Goal: Transaction & Acquisition: Book appointment/travel/reservation

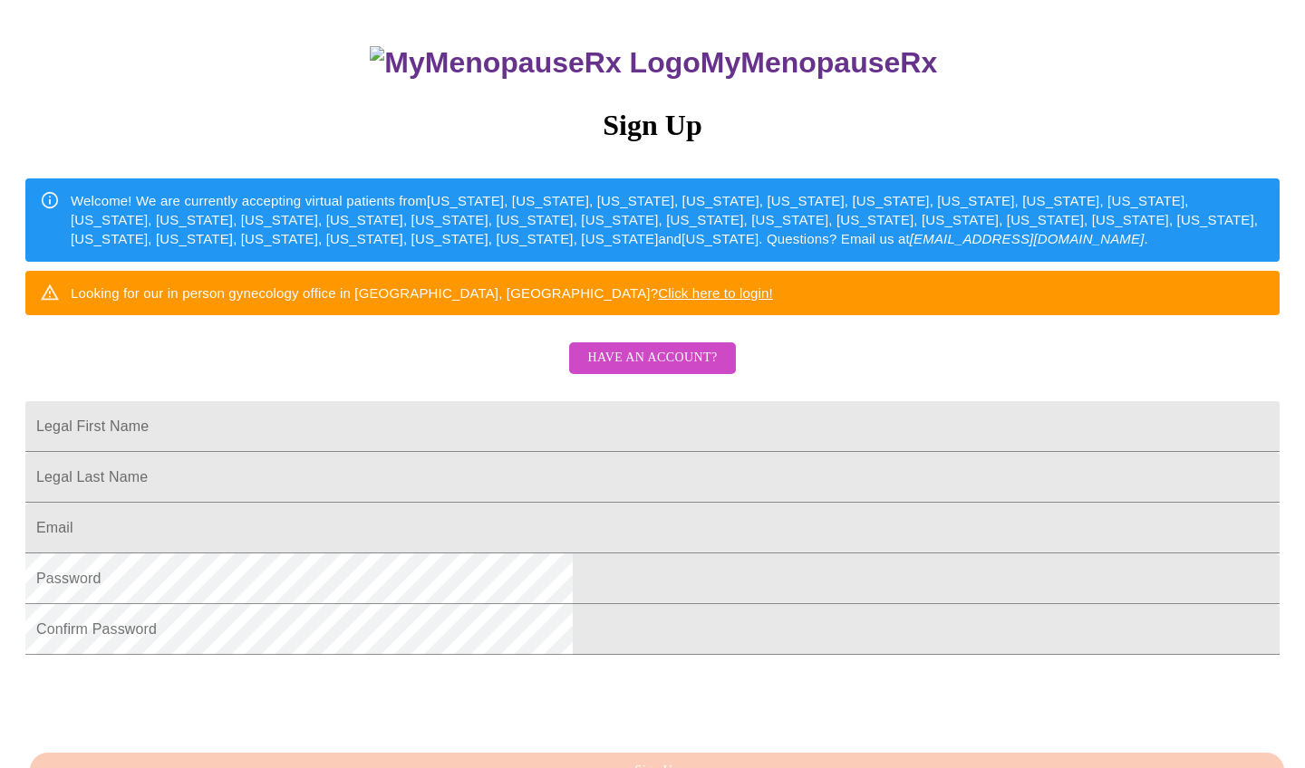
scroll to position [155, 0]
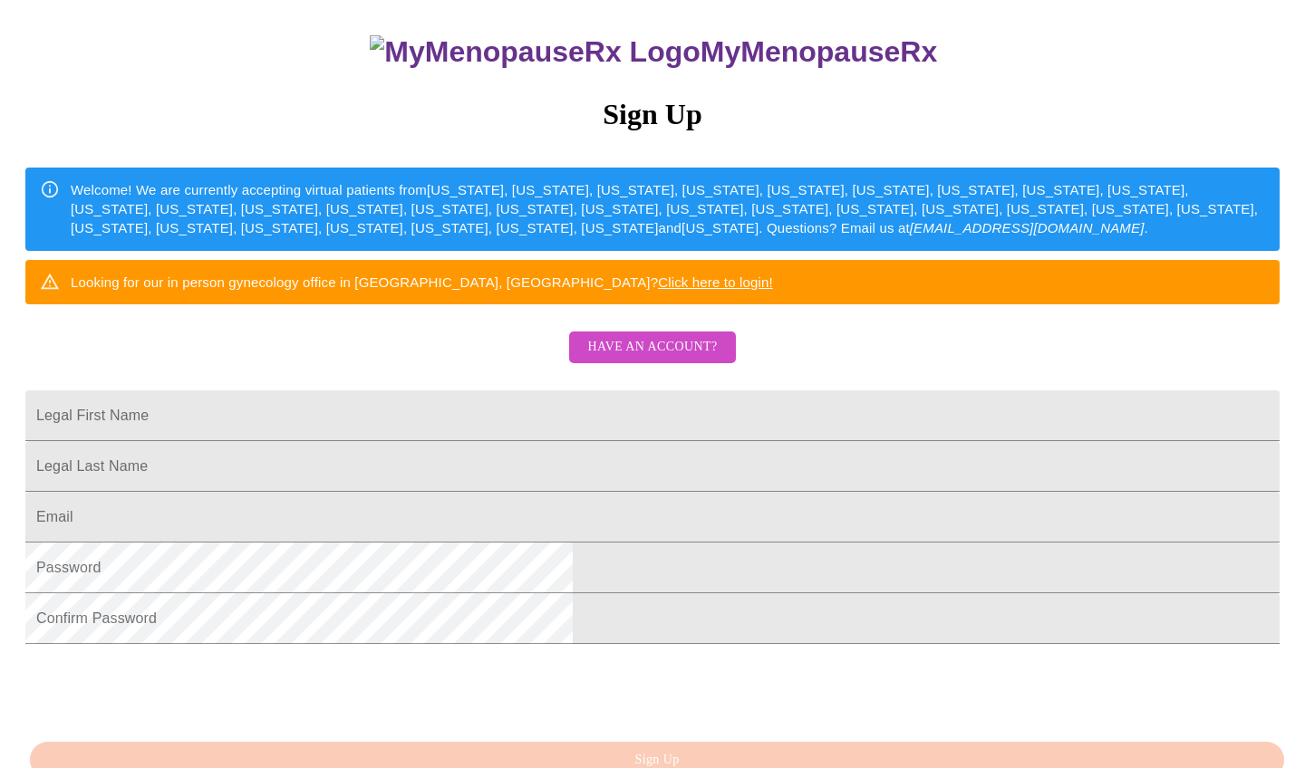
click at [654, 359] on span "Have an account?" at bounding box center [652, 347] width 130 height 23
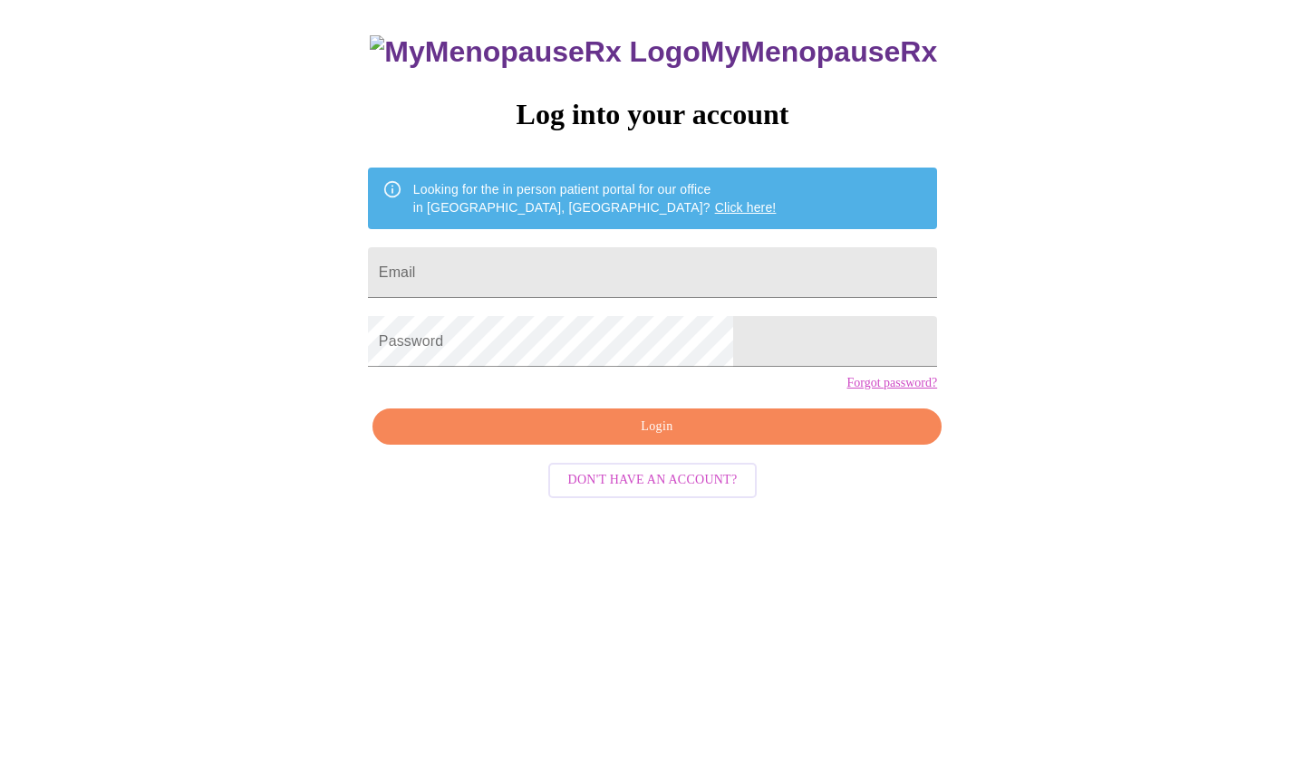
scroll to position [18, 0]
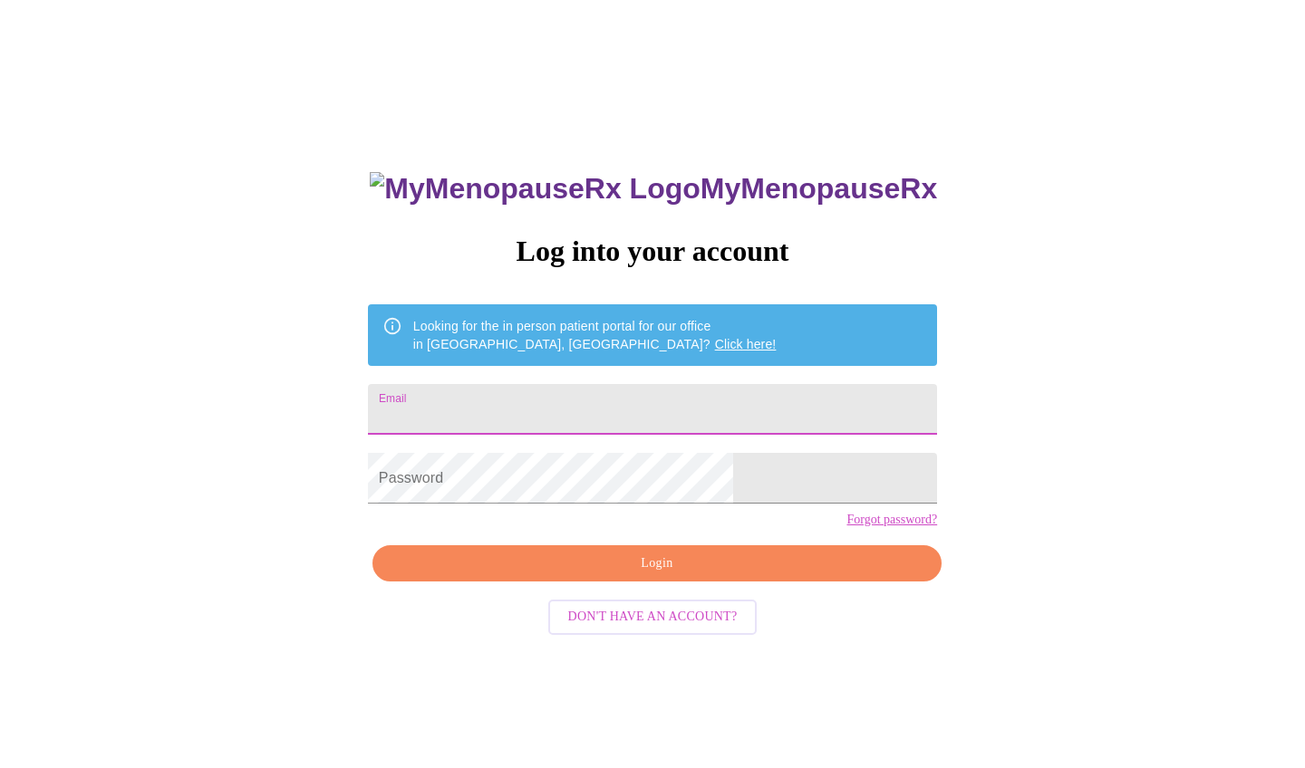
type input "[EMAIL_ADDRESS][DOMAIN_NAME]"
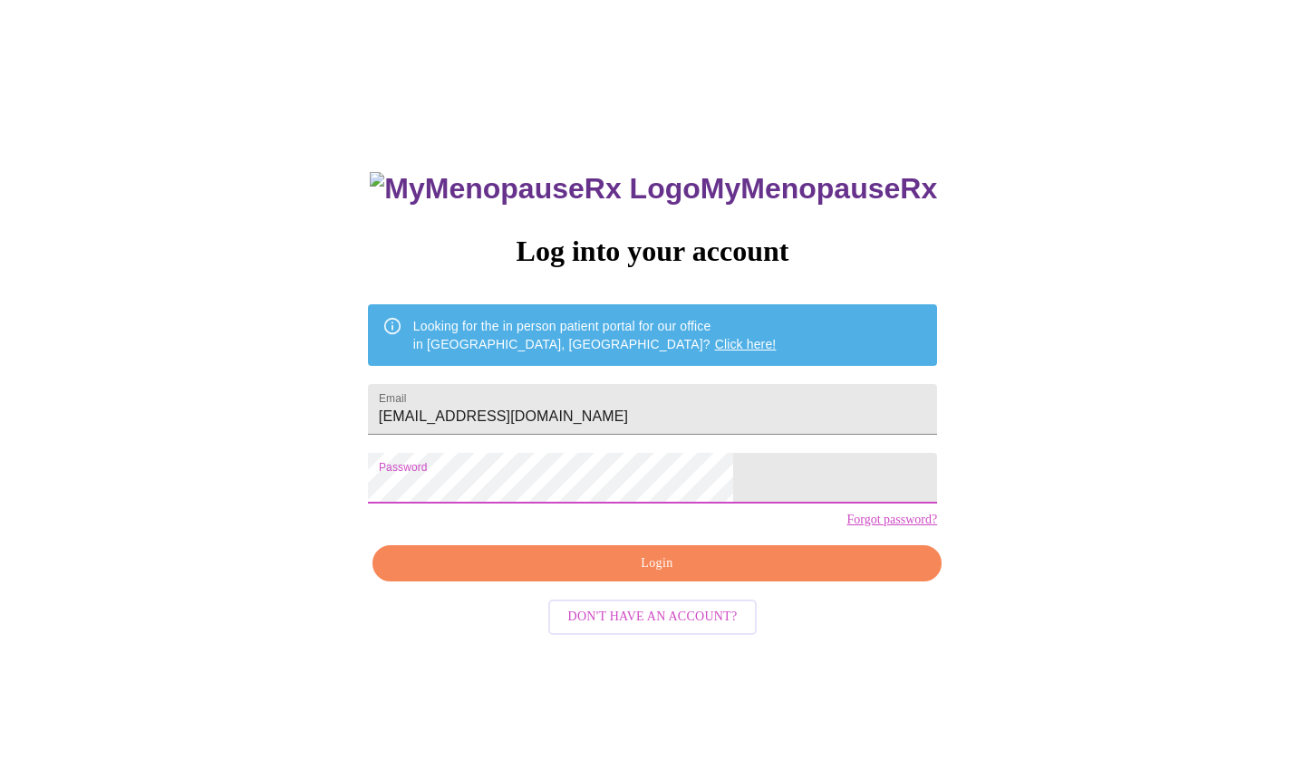
click at [644, 575] on span "Login" at bounding box center [656, 564] width 527 height 23
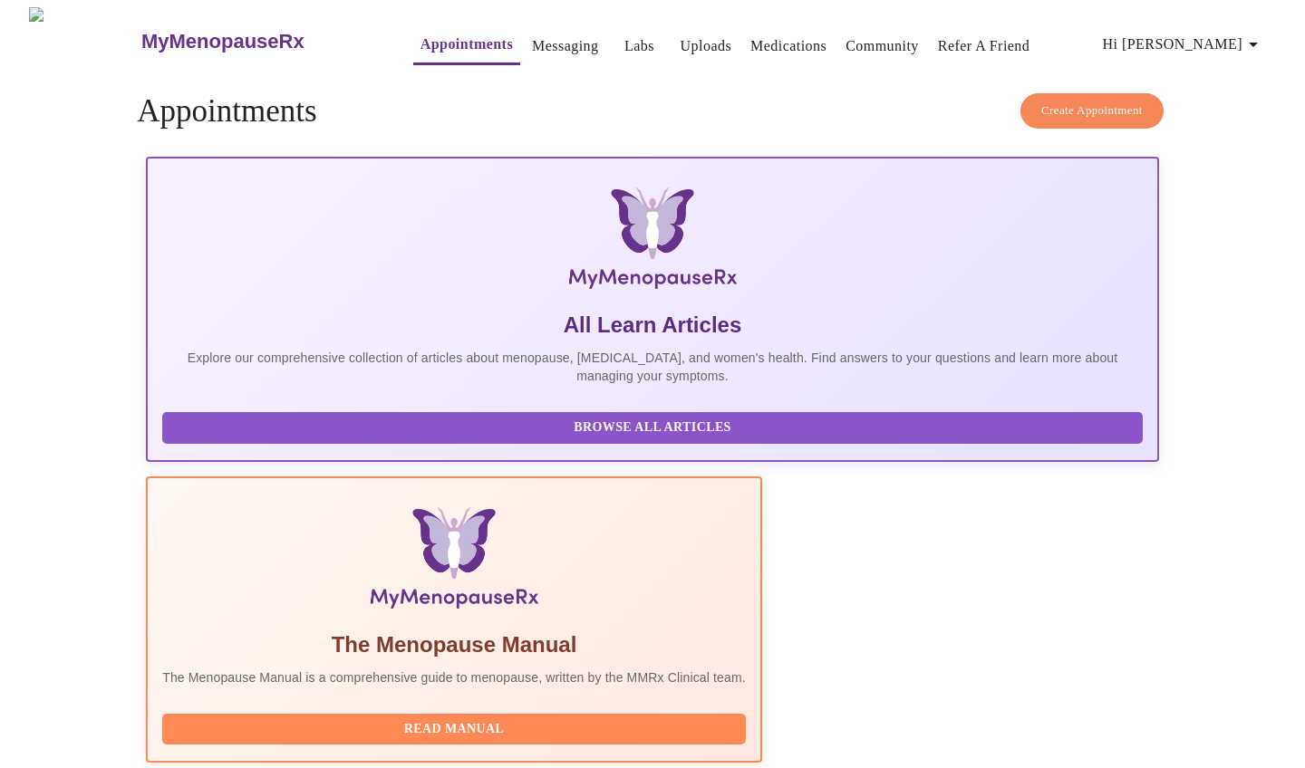
click at [1069, 101] on span "Create Appointment" at bounding box center [1091, 111] width 101 height 21
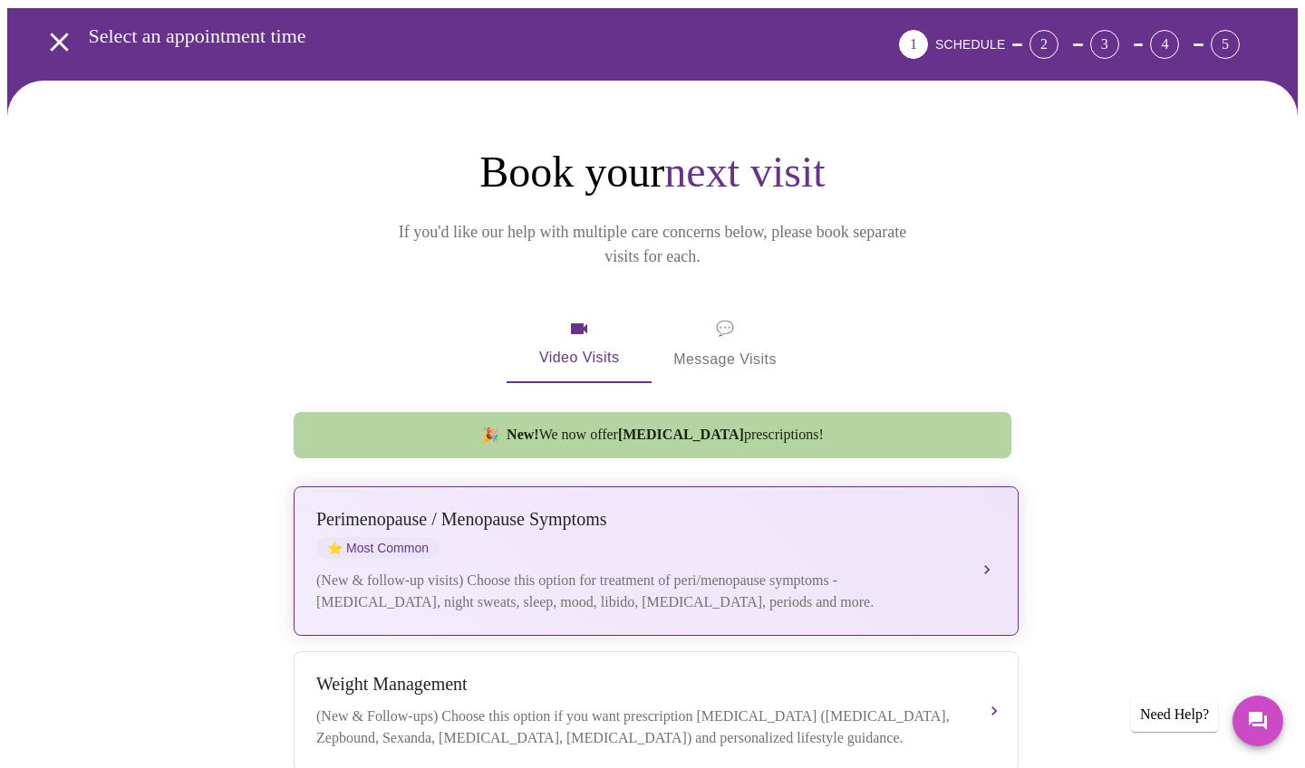
scroll to position [68, 0]
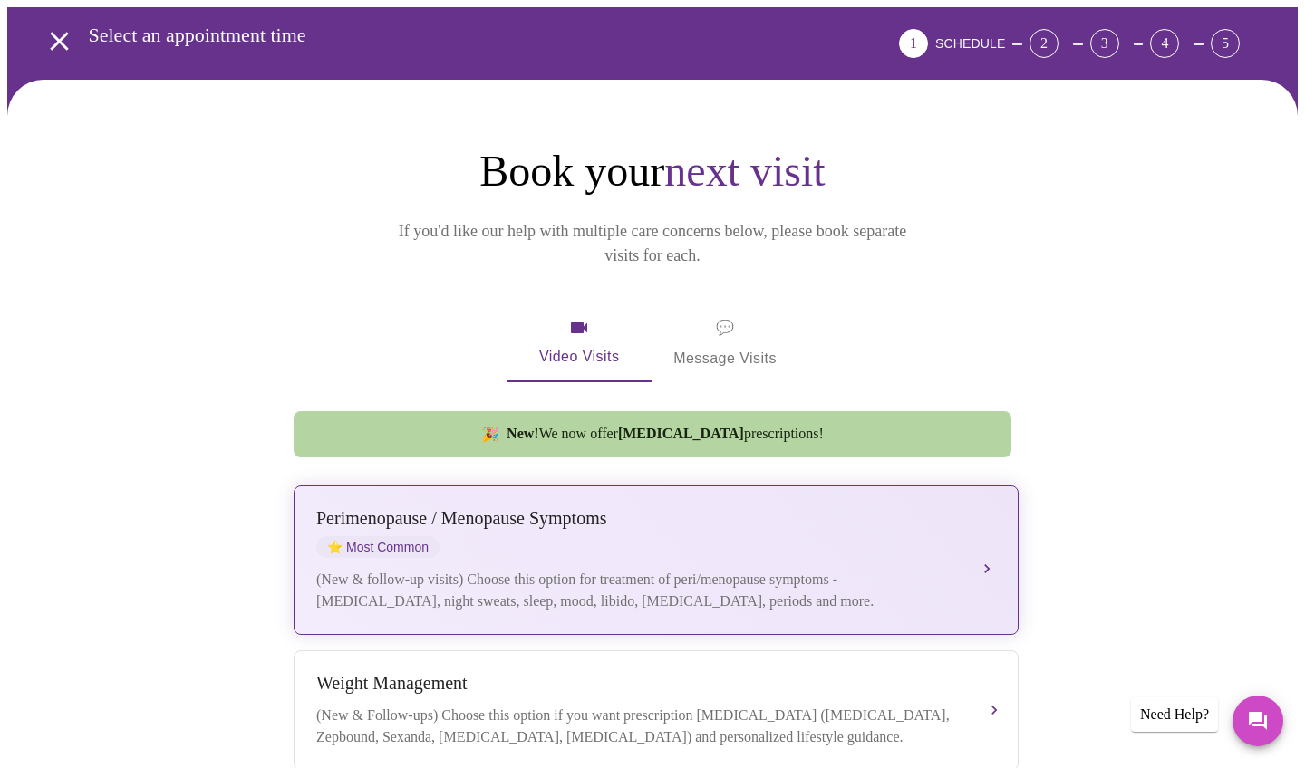
click at [592, 532] on div "[MEDICAL_DATA] / Menopause Symptoms ⭐ Most Common" at bounding box center [637, 533] width 643 height 50
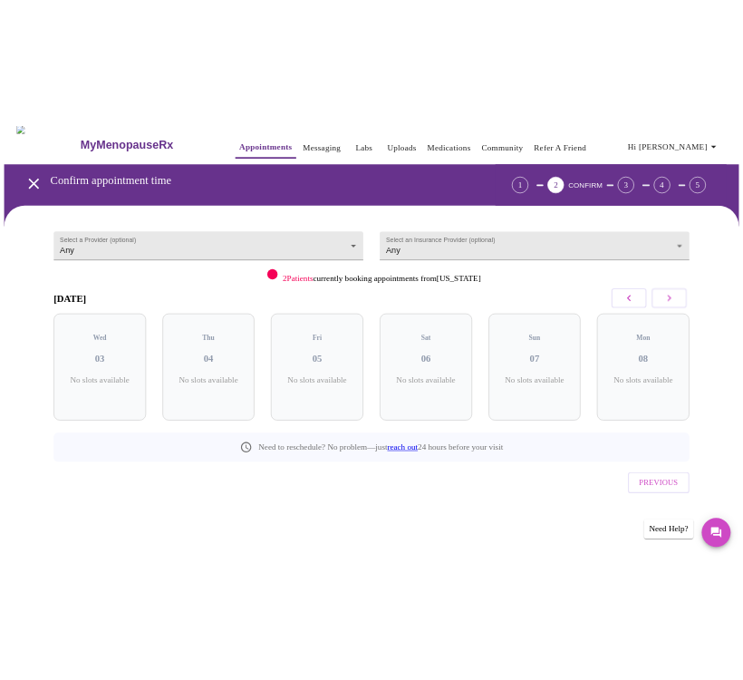
scroll to position [0, 0]
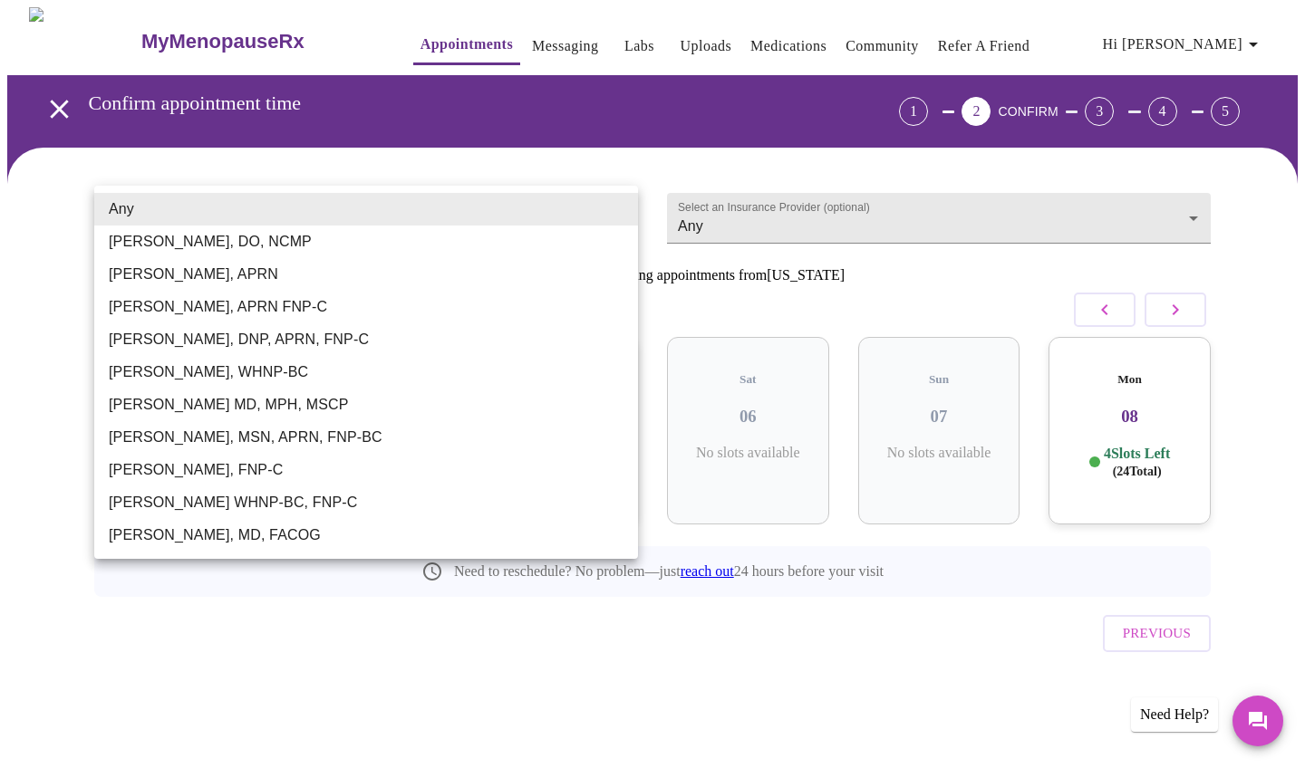
click at [594, 213] on body "MyMenopauseRx Appointments Messaging Labs Uploads Medications Community Refer a…" at bounding box center [652, 375] width 1290 height 736
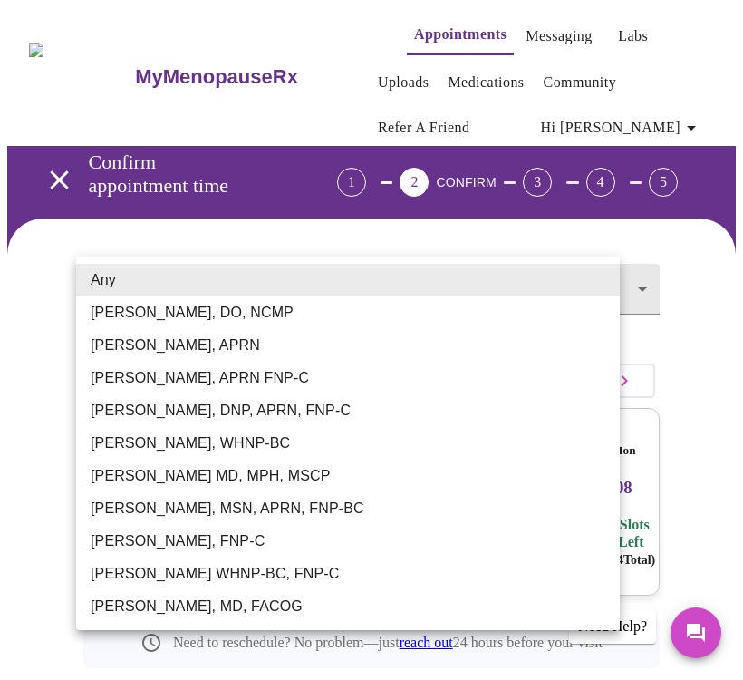
click at [705, 428] on div at bounding box center [371, 340] width 743 height 680
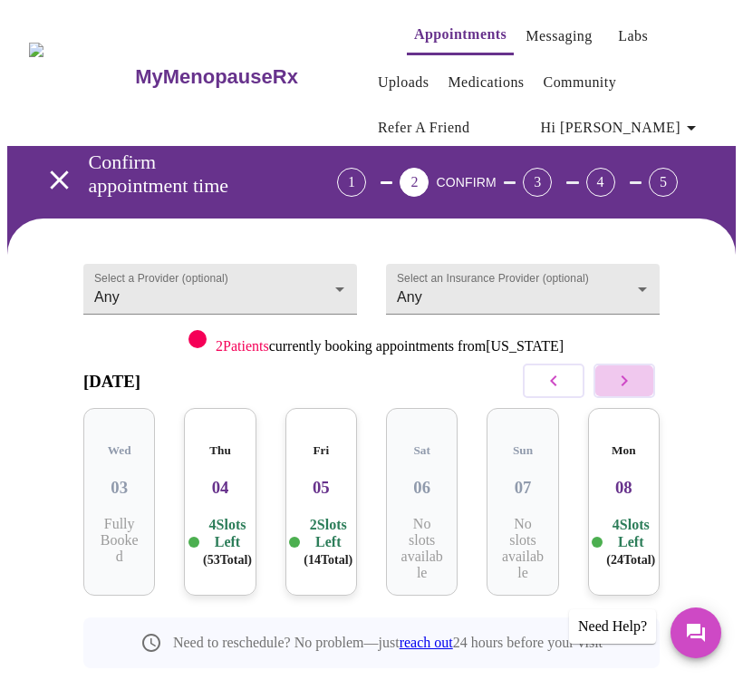
click at [627, 381] on icon "button" at bounding box center [625, 381] width 22 height 22
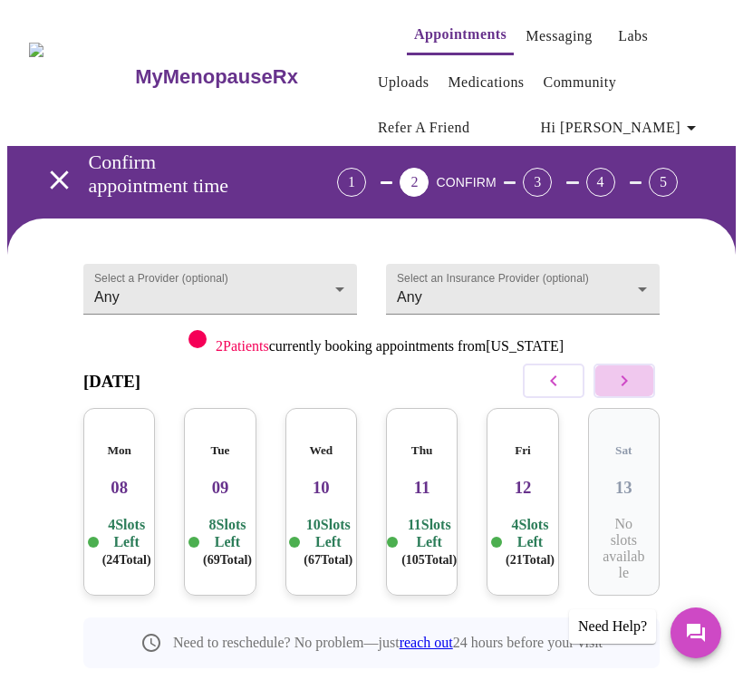
click at [627, 381] on icon "button" at bounding box center [625, 381] width 22 height 22
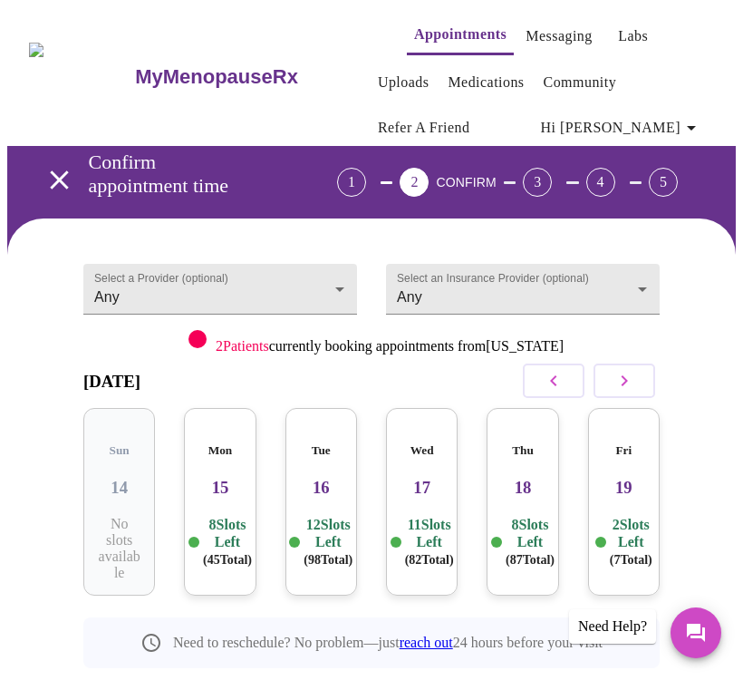
click at [435, 478] on h3 "17" at bounding box center [422, 488] width 43 height 20
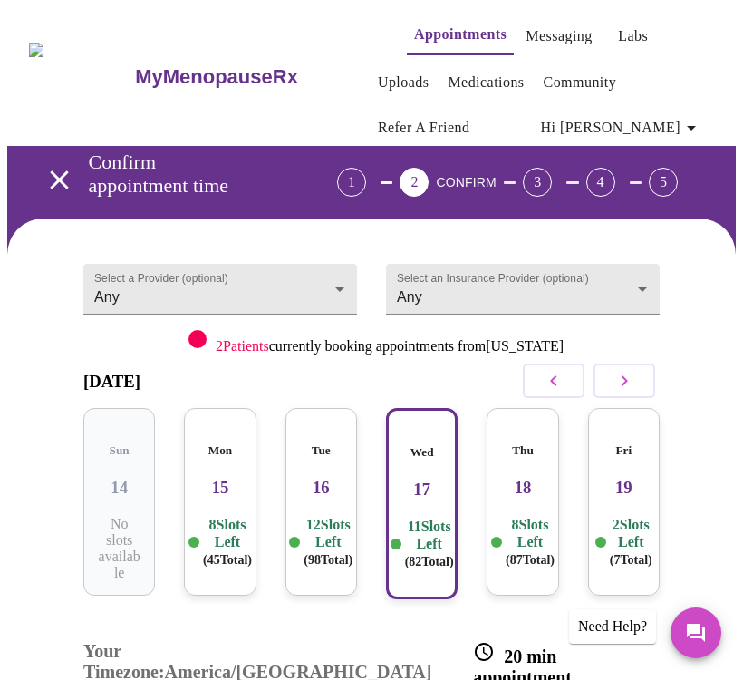
click at [435, 479] on h3 "17" at bounding box center [421, 489] width 39 height 20
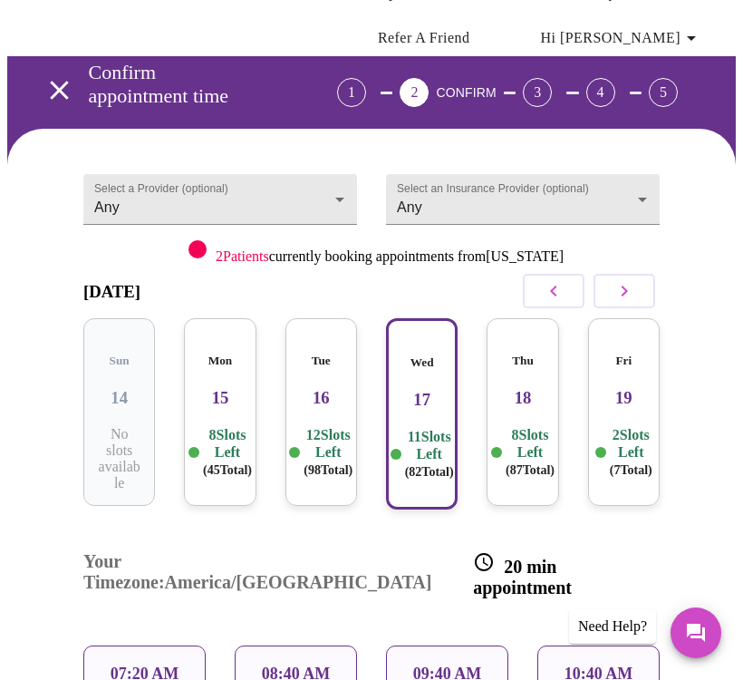
scroll to position [90, 0]
click at [439, 390] on h3 "17" at bounding box center [421, 400] width 39 height 20
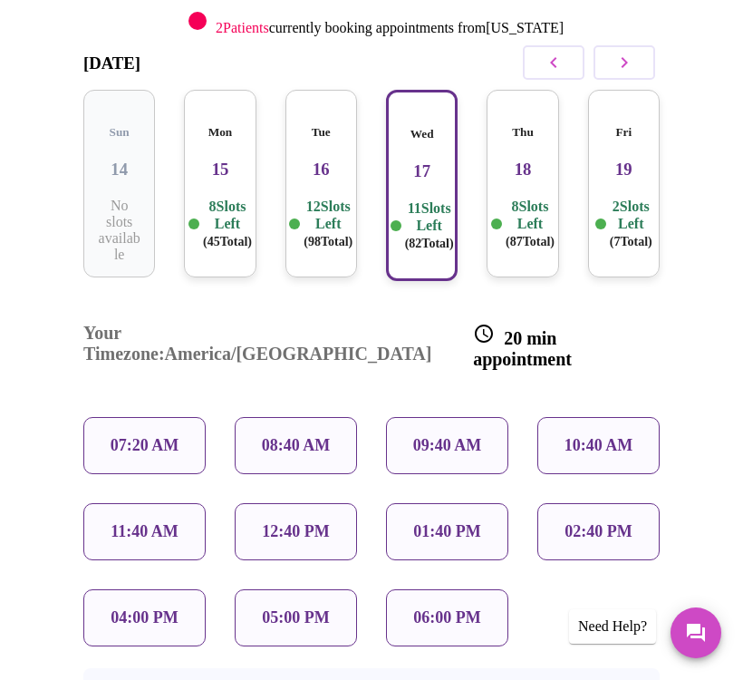
scroll to position [319, 0]
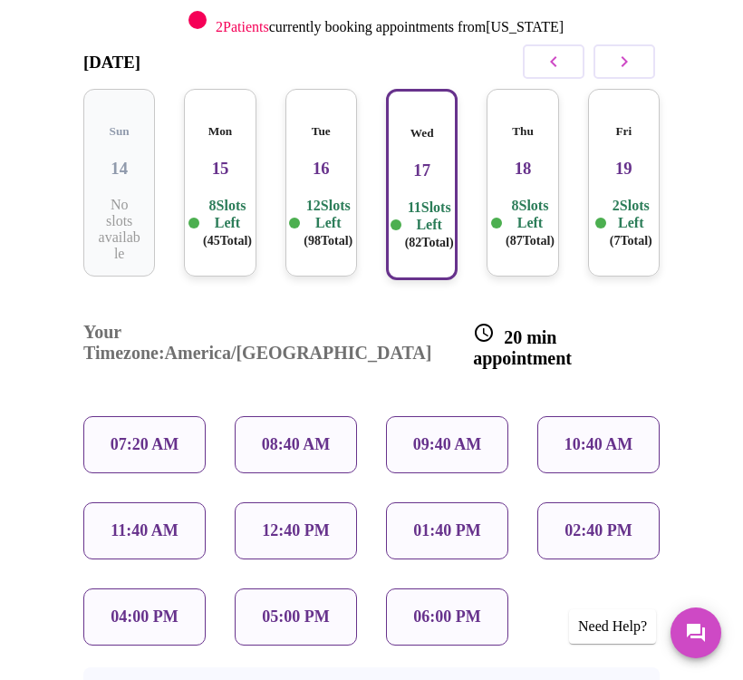
click at [111, 607] on p "04:00 PM" at bounding box center [144, 616] width 67 height 19
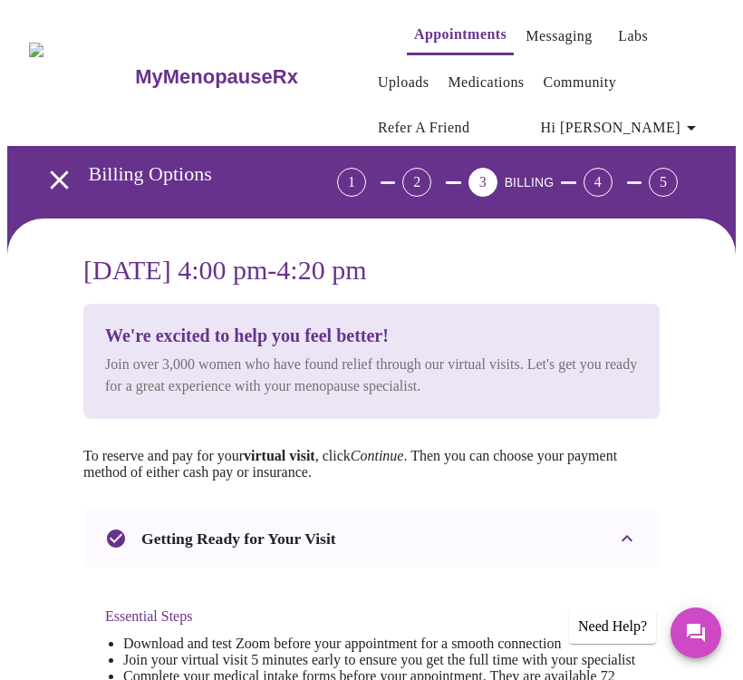
scroll to position [0, 0]
click at [366, 178] on div "1" at bounding box center [351, 182] width 29 height 29
click at [54, 174] on icon "open drawer" at bounding box center [59, 179] width 18 height 18
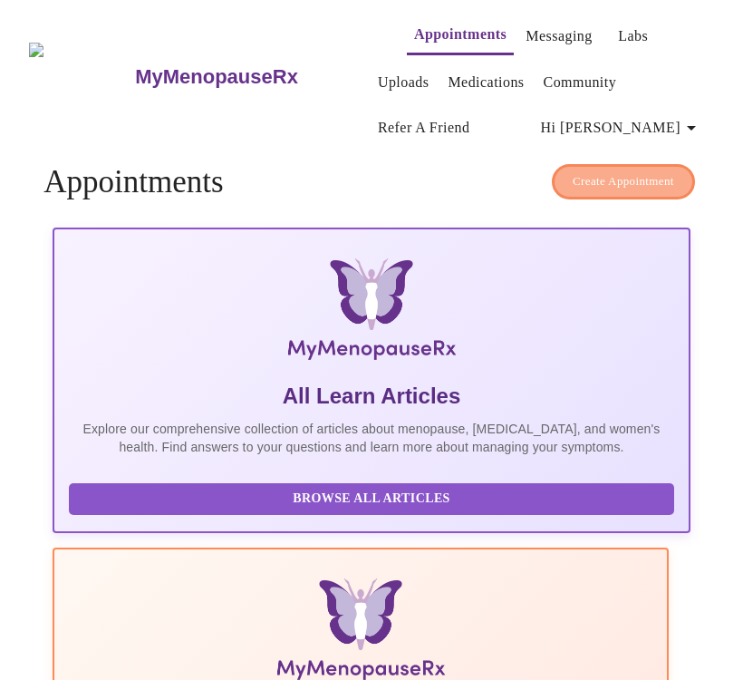
click at [623, 164] on button "Create Appointment" at bounding box center [623, 181] width 143 height 35
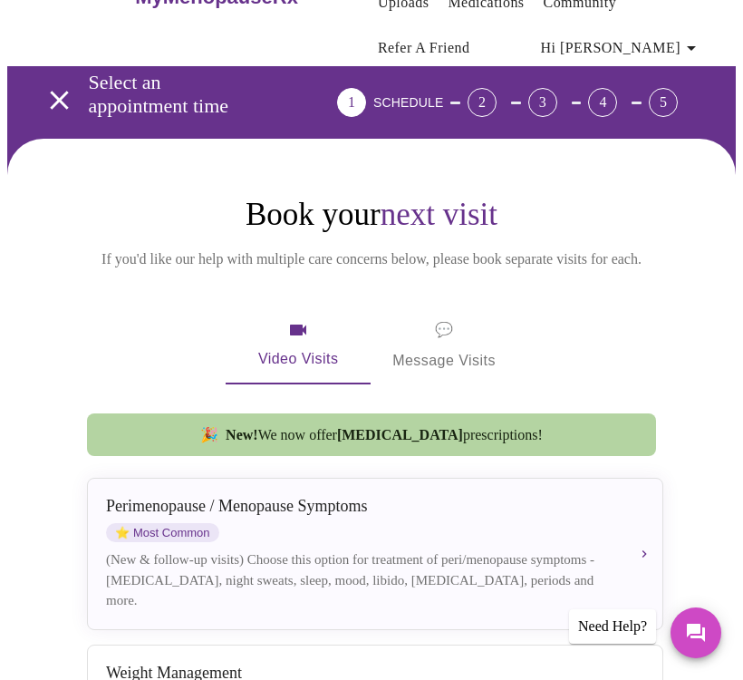
scroll to position [84, 1]
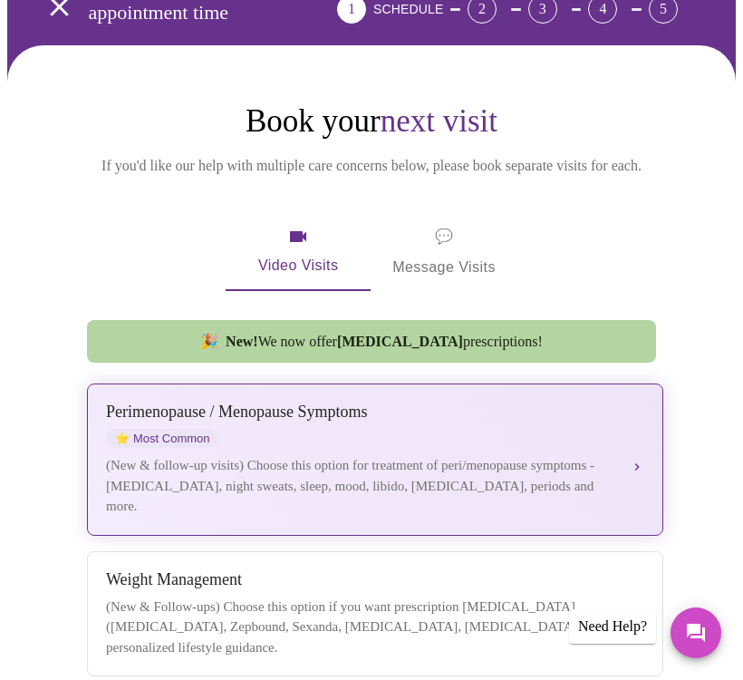
click at [344, 459] on div "[MEDICAL_DATA] / Menopause Symptoms ⭐ Most Common (New & follow-up visits) Choo…" at bounding box center [375, 459] width 538 height 114
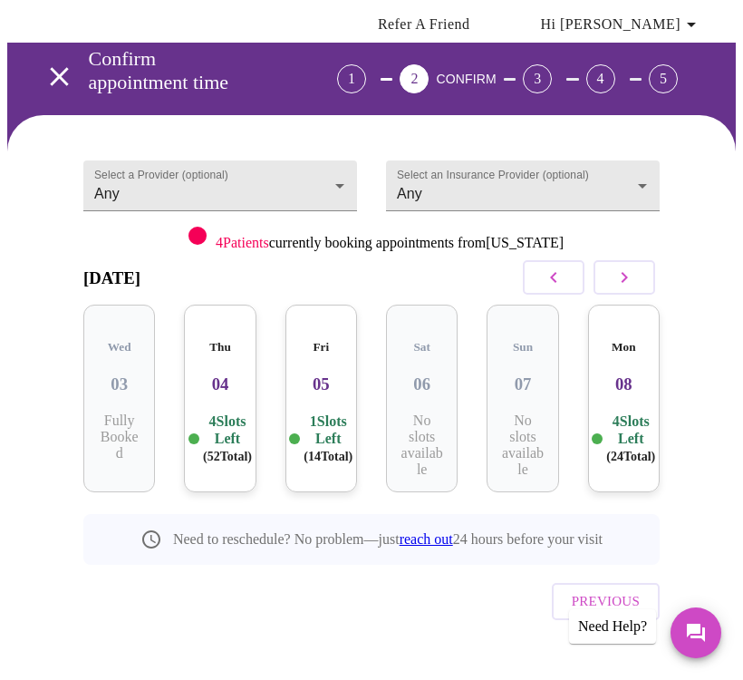
click at [635, 285] on icon "button" at bounding box center [625, 277] width 22 height 22
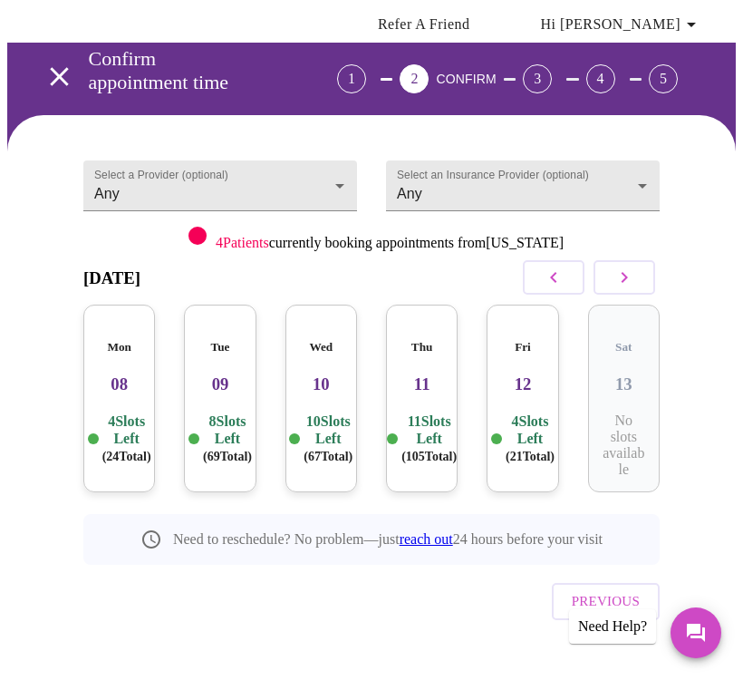
click at [635, 285] on icon "button" at bounding box center [625, 277] width 22 height 22
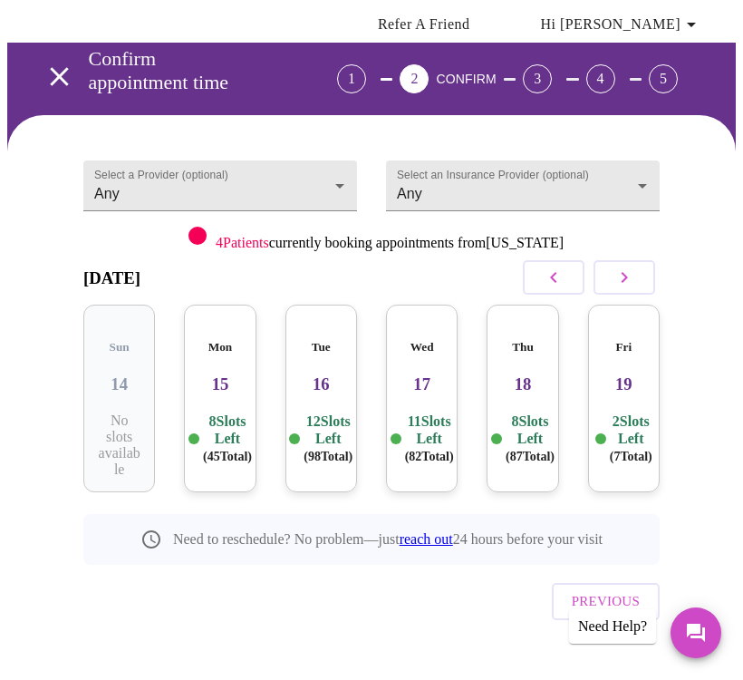
click at [234, 374] on h3 "15" at bounding box center [219, 384] width 43 height 20
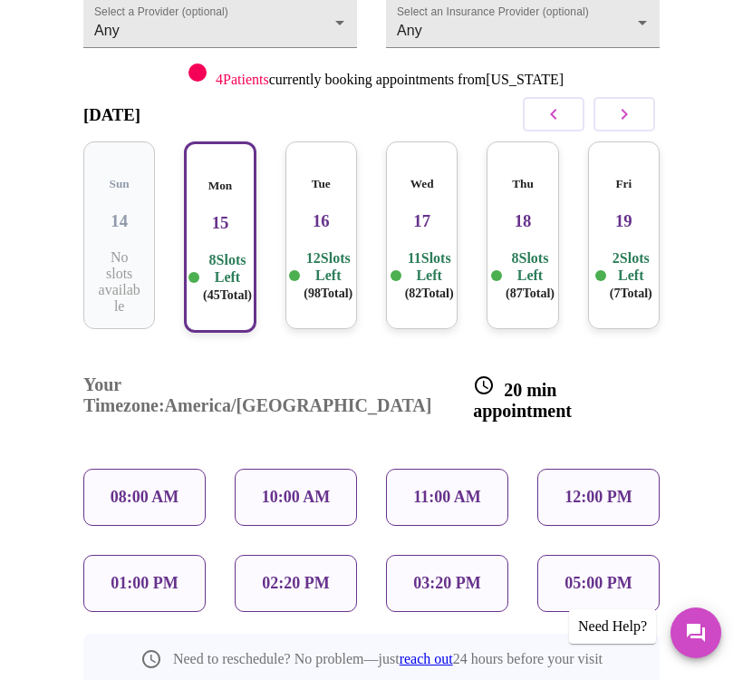
scroll to position [269, 0]
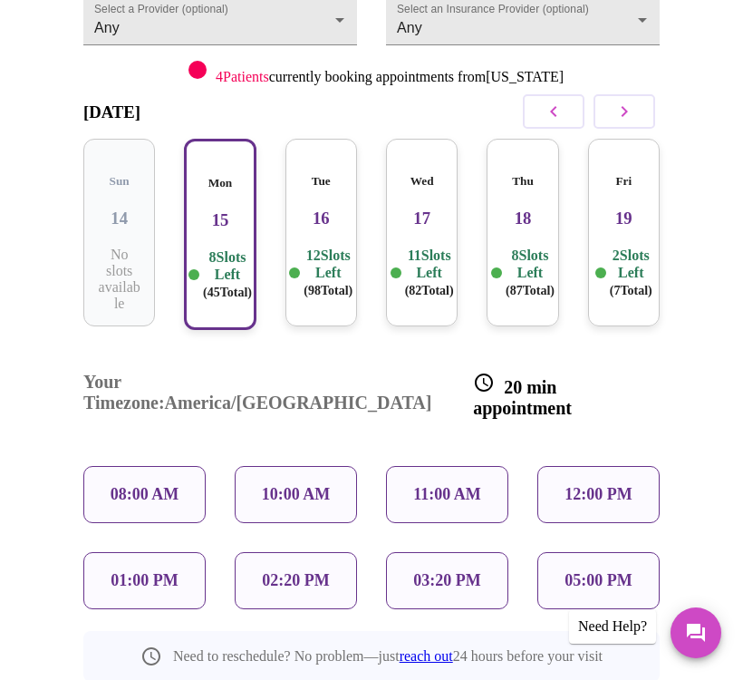
click at [600, 485] on p "12:00 PM" at bounding box center [598, 494] width 67 height 19
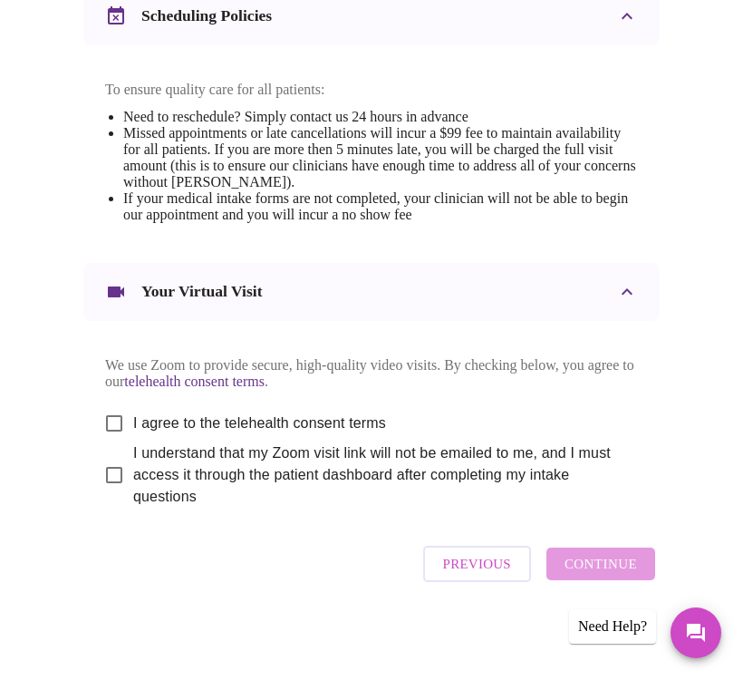
scroll to position [893, 0]
click at [108, 442] on input "I agree to the telehealth consent terms" at bounding box center [114, 423] width 38 height 38
checkbox input "true"
click at [106, 494] on input "I understand that my Zoom visit link will not be emailed to me, and I must acce…" at bounding box center [114, 475] width 38 height 38
click at [548, 507] on span "I understand that my Zoom visit link will not be emailed to me, and I must acce…" at bounding box center [378, 474] width 490 height 65
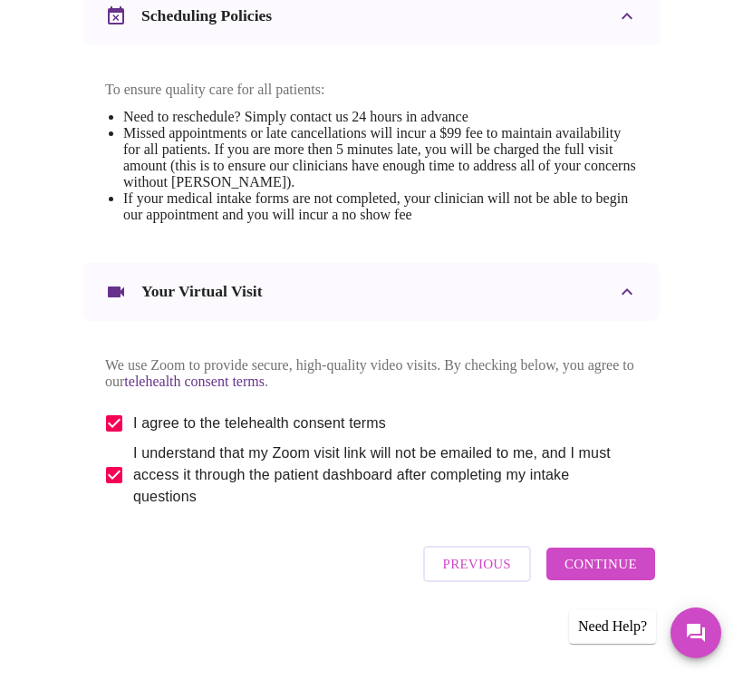
click at [133, 494] on input "I understand that my Zoom visit link will not be emailed to me, and I must acce…" at bounding box center [114, 475] width 38 height 38
click at [599, 580] on div "Previous Continue" at bounding box center [539, 563] width 241 height 54
click at [100, 478] on input "I understand that my Zoom visit link will not be emailed to me, and I must acce…" at bounding box center [114, 475] width 38 height 38
checkbox input "true"
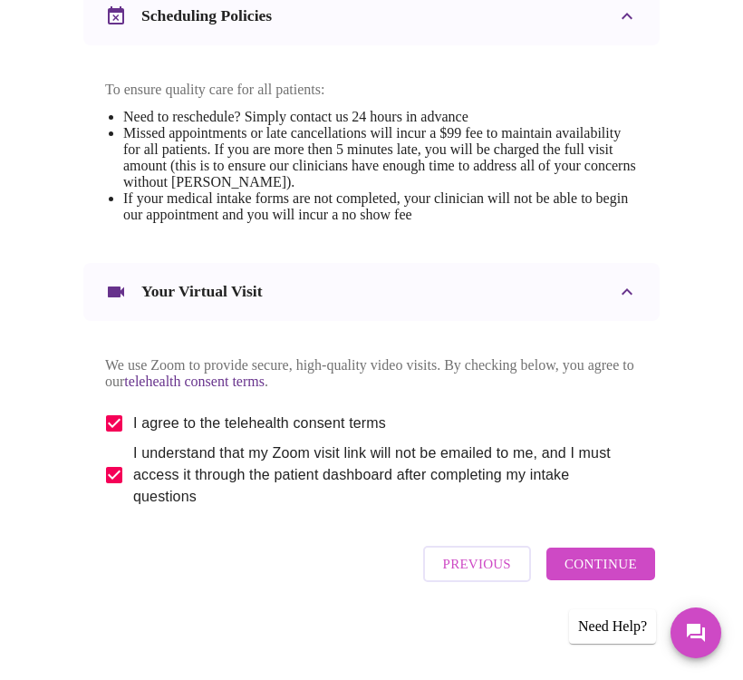
click at [586, 561] on span "Continue" at bounding box center [601, 564] width 72 height 24
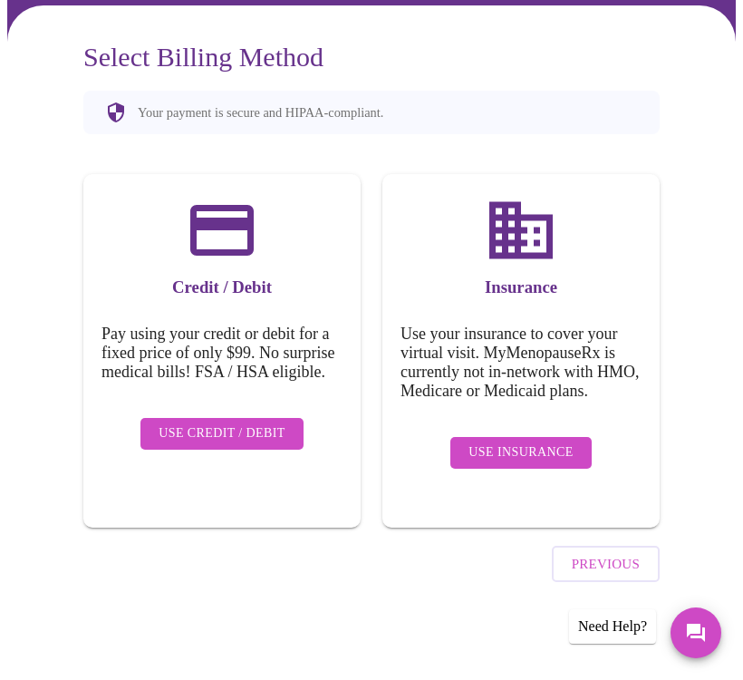
scroll to position [162, 0]
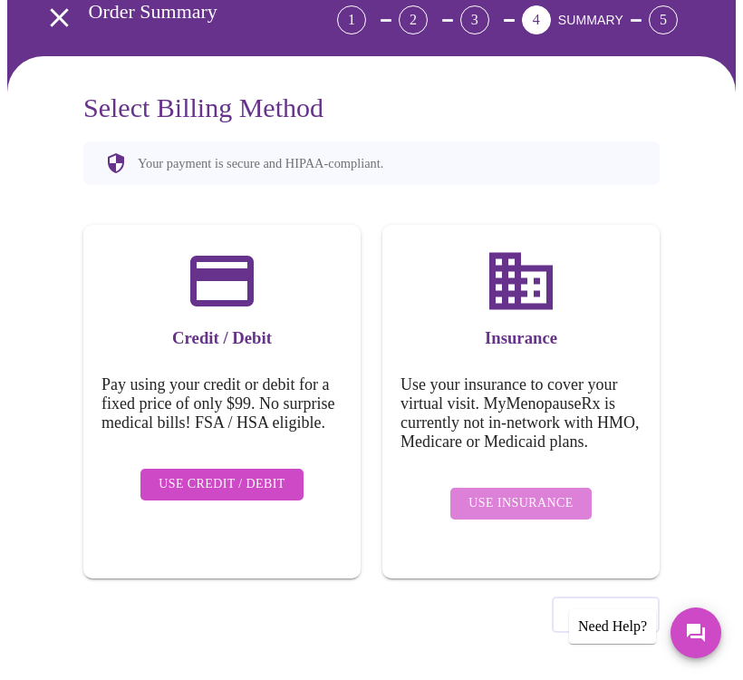
click at [529, 507] on span "Use Insurance" at bounding box center [521, 503] width 104 height 23
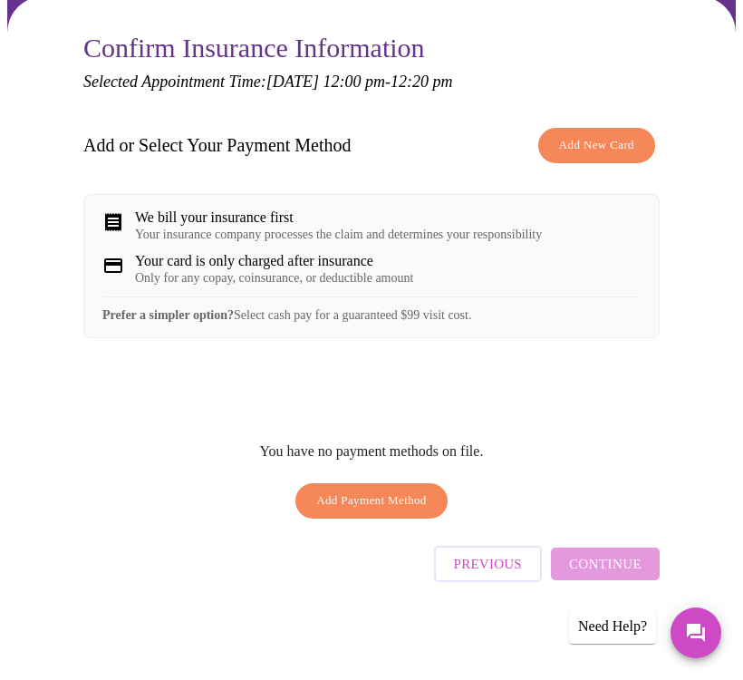
scroll to position [227, 0]
click at [354, 507] on span "Add Payment Method" at bounding box center [371, 500] width 111 height 21
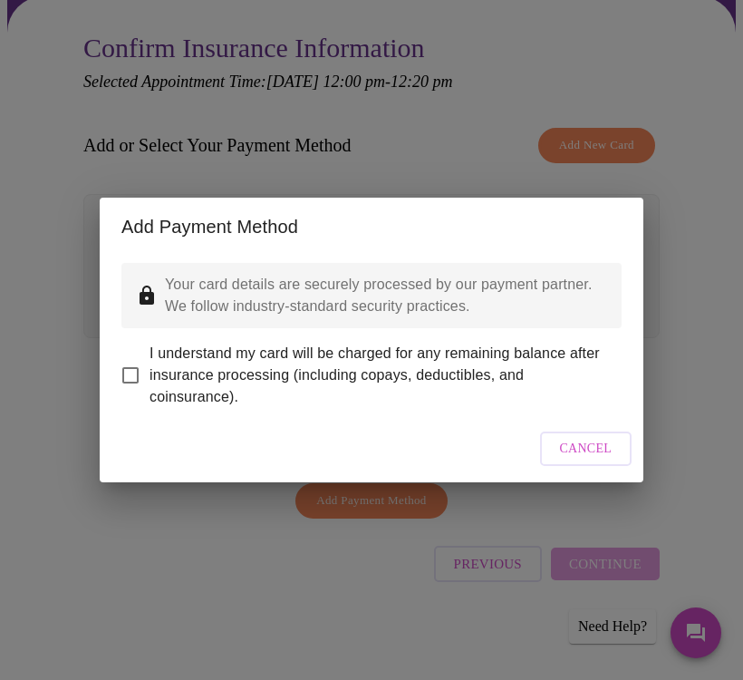
click at [133, 358] on input "I understand my card will be charged for any remaining balance after insurance …" at bounding box center [130, 375] width 38 height 38
checkbox input "true"
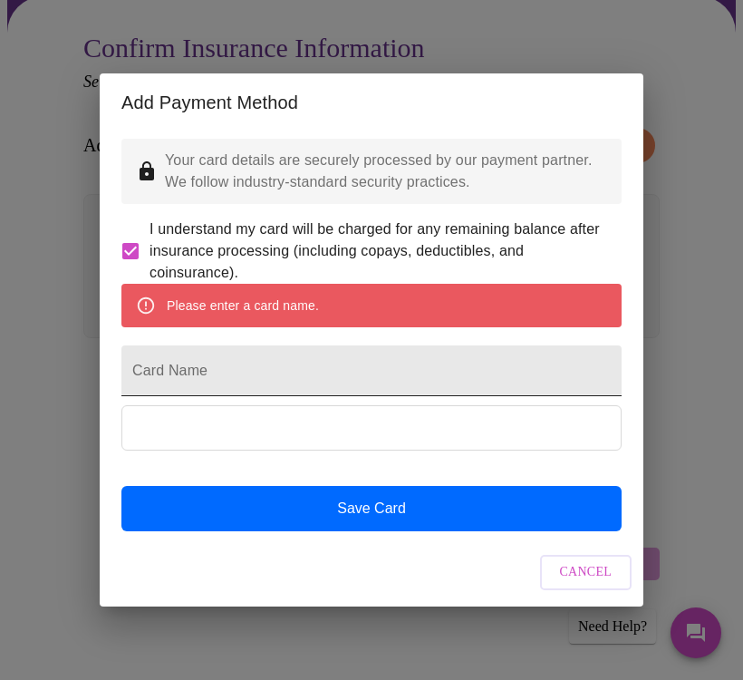
click at [230, 376] on input "Card Name" at bounding box center [371, 370] width 500 height 51
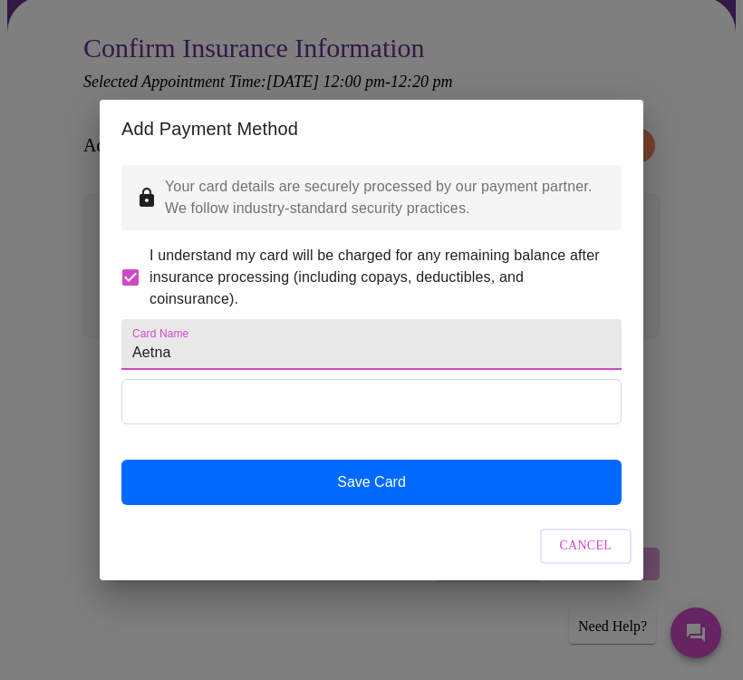
type input "Aetna"
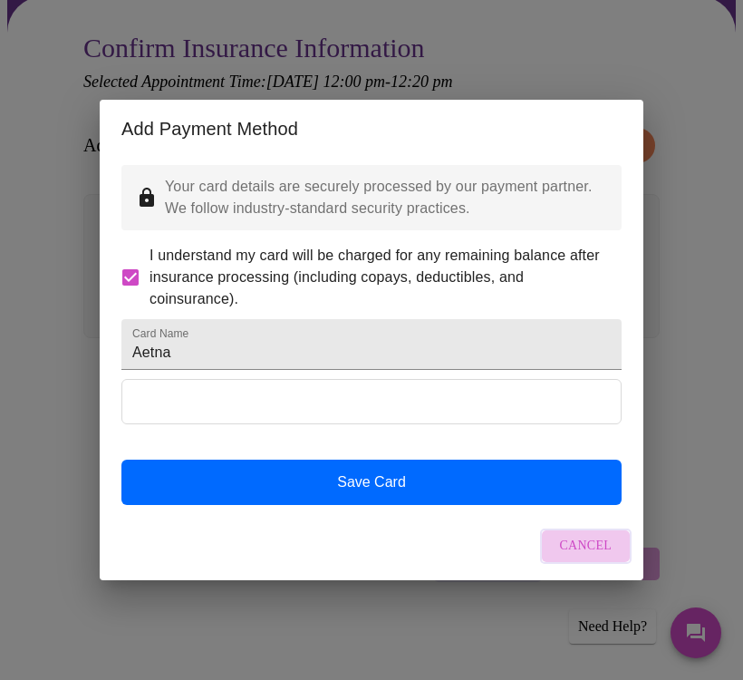
click at [594, 557] on span "Cancel" at bounding box center [586, 546] width 53 height 23
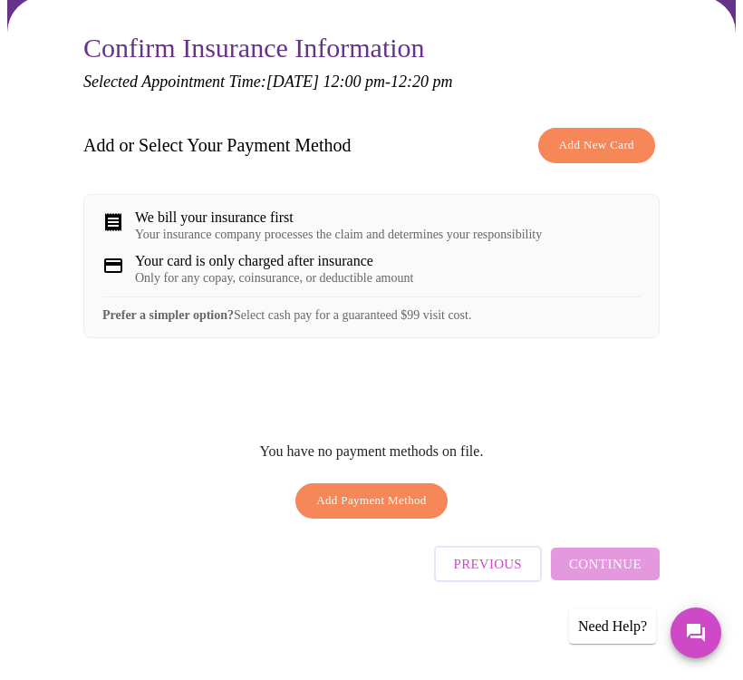
click at [370, 511] on span "Add Payment Method" at bounding box center [371, 500] width 111 height 21
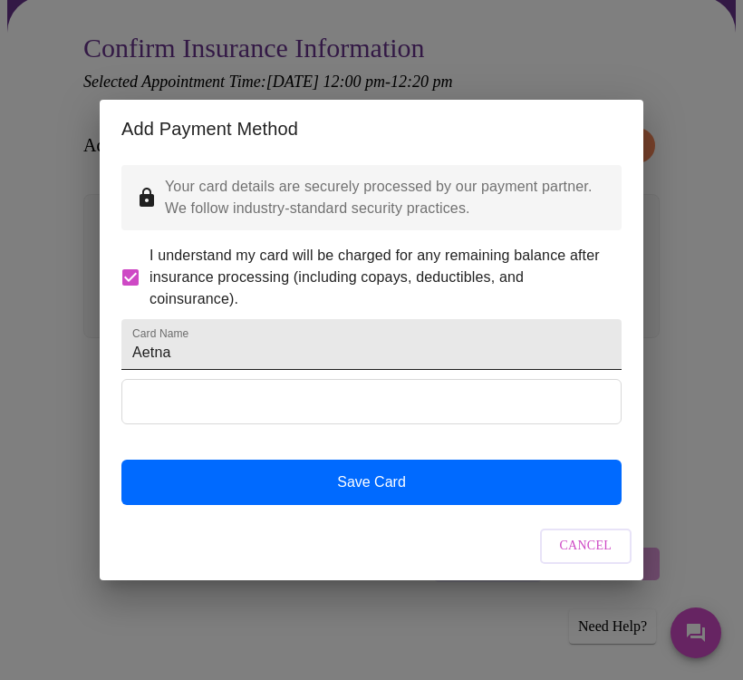
click at [190, 350] on input "Aetna" at bounding box center [371, 344] width 500 height 51
type input "A"
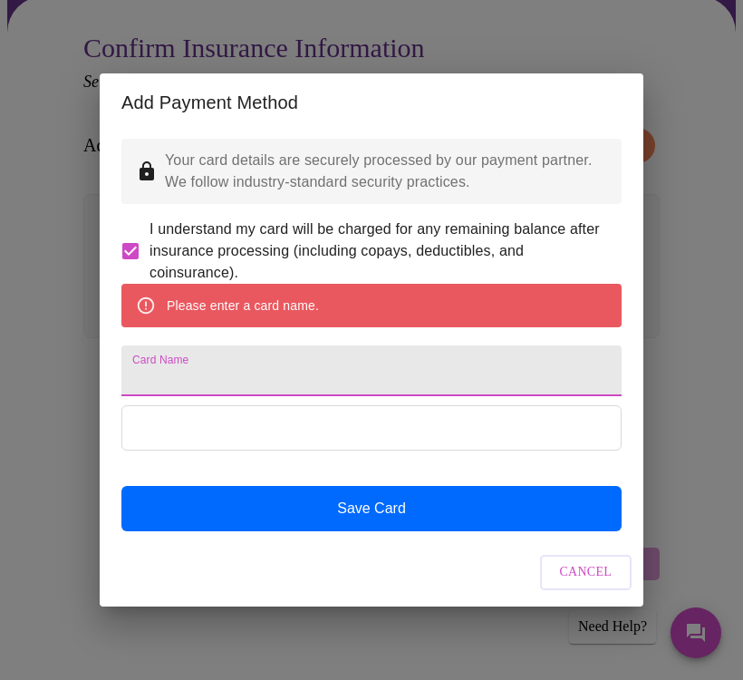
type input "B"
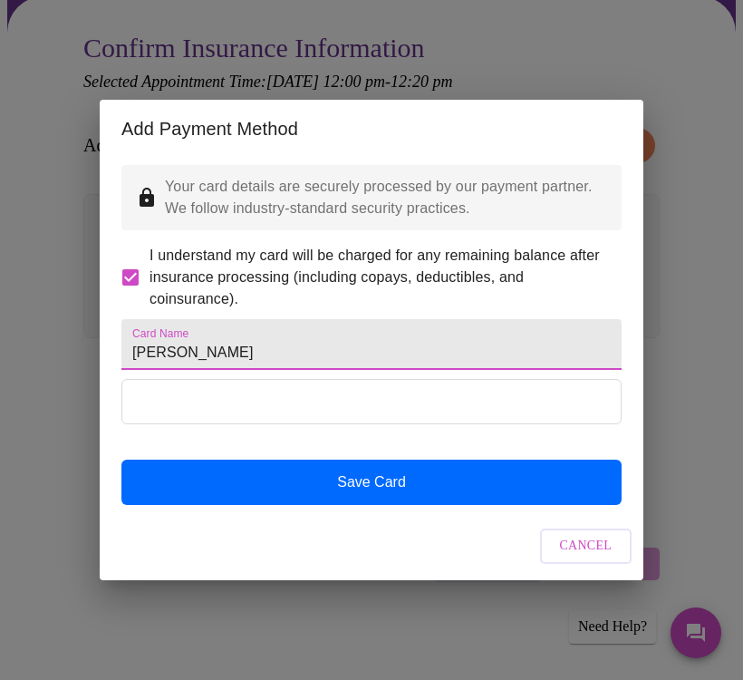
type input "[PERSON_NAME]"
click at [427, 575] on div "Cancel" at bounding box center [372, 546] width 544 height 68
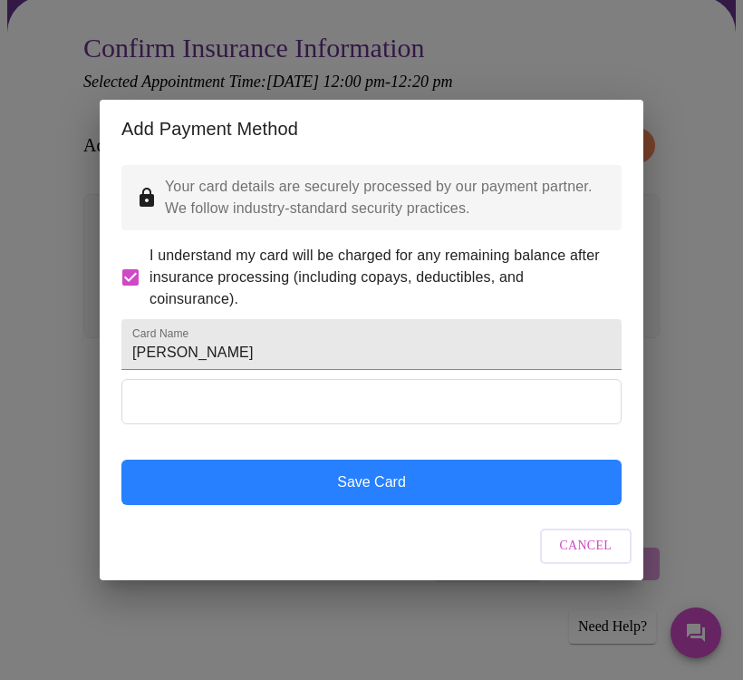
click at [362, 505] on button "Save Card" at bounding box center [371, 481] width 500 height 45
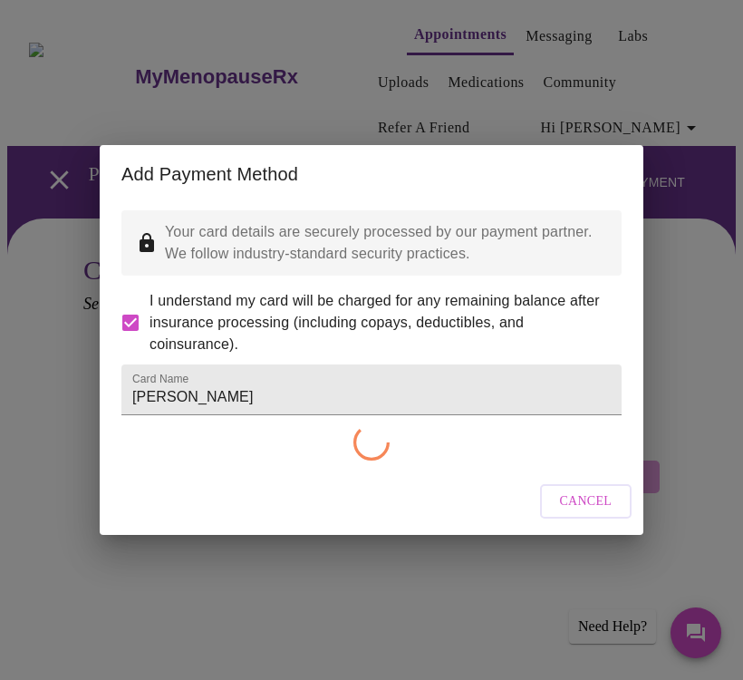
scroll to position [0, 0]
checkbox input "false"
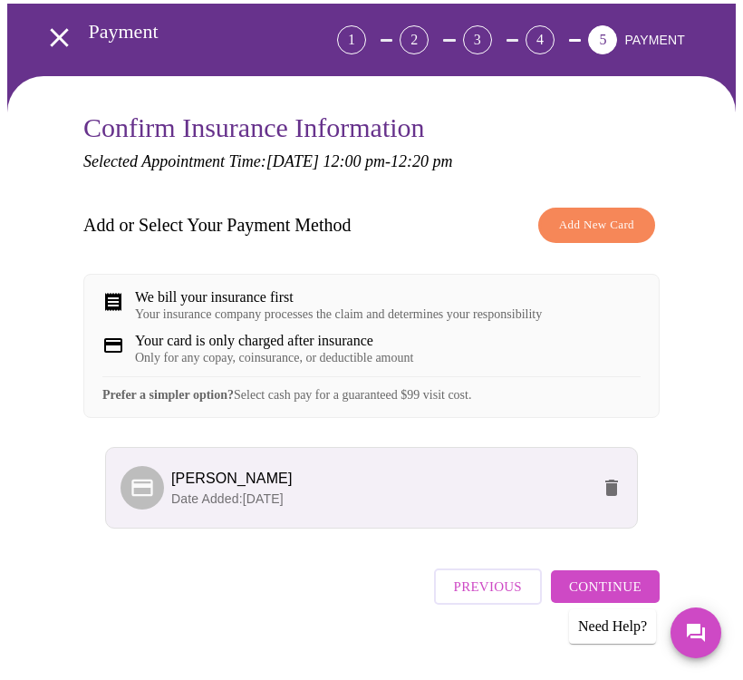
scroll to position [147, 0]
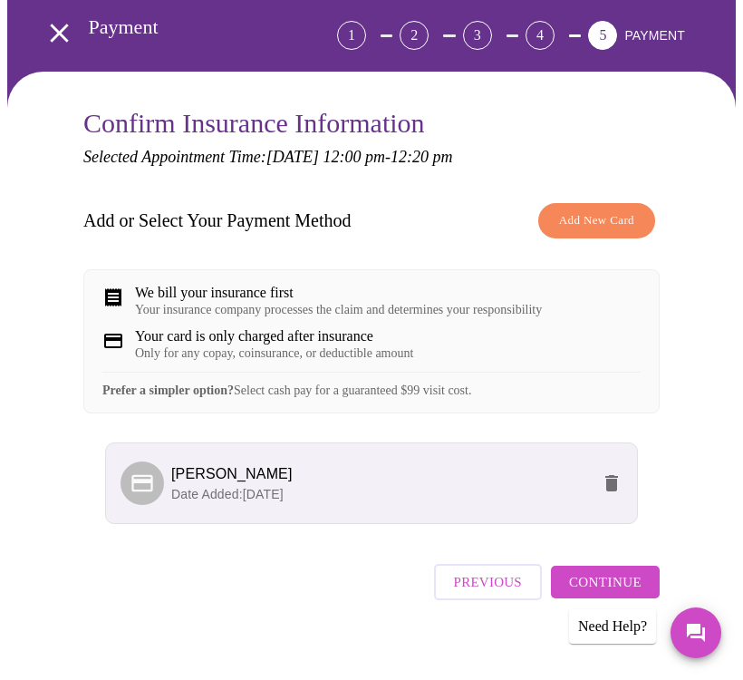
click at [681, 515] on div "Confirm Insurance Information Selected Appointment Time: [DATE] 12:00 pm - 12:2…" at bounding box center [372, 381] width 620 height 546
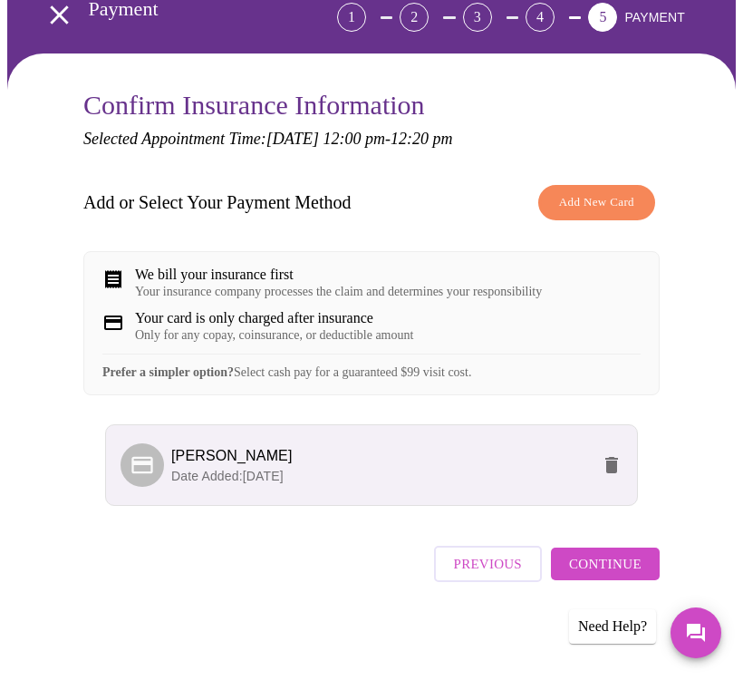
scroll to position [179, 0]
click at [617, 571] on span "Continue" at bounding box center [605, 564] width 72 height 24
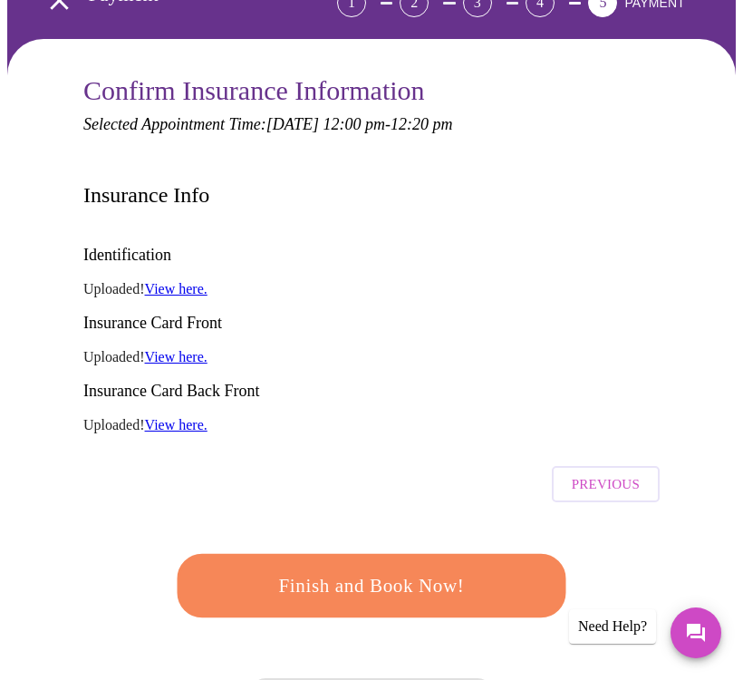
click at [189, 281] on link "View here." at bounding box center [176, 288] width 63 height 15
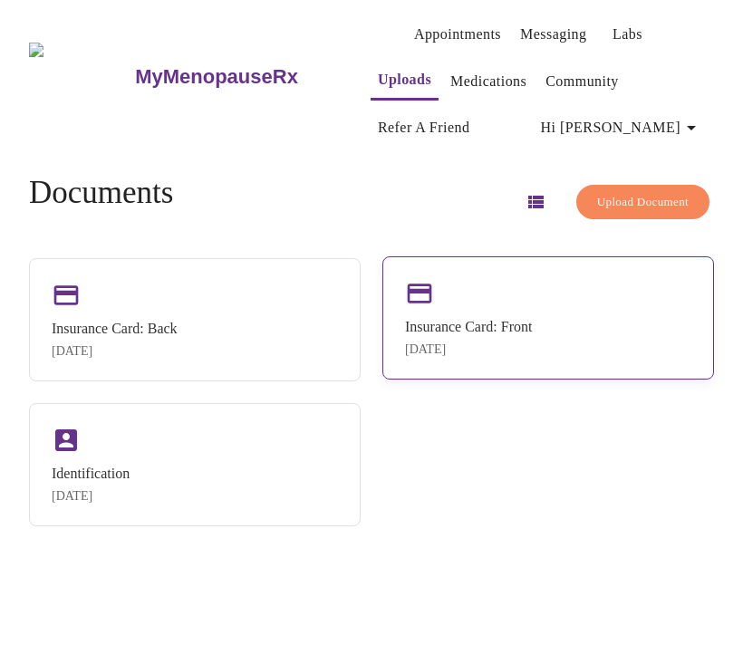
click at [428, 349] on div "Aug 12, 2025" at bounding box center [468, 350] width 127 height 14
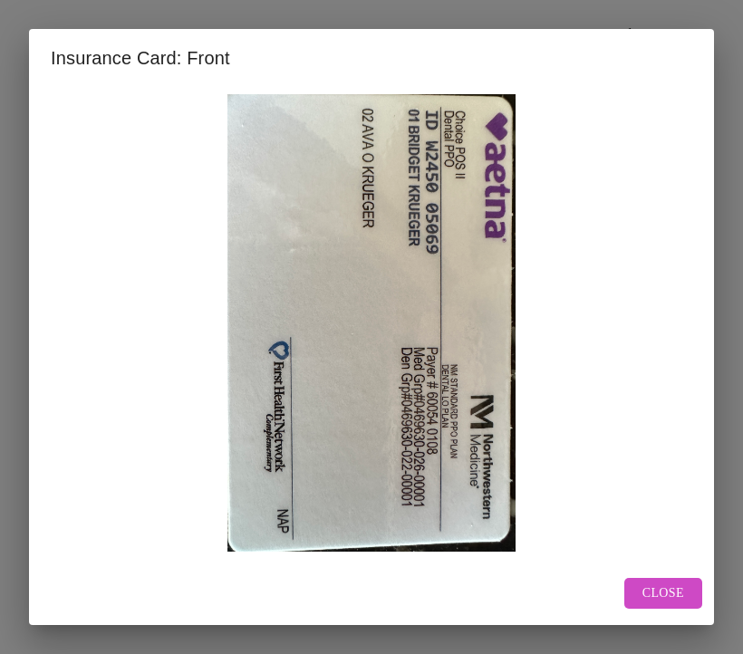
click at [652, 588] on span "Close" at bounding box center [664, 594] width 42 height 23
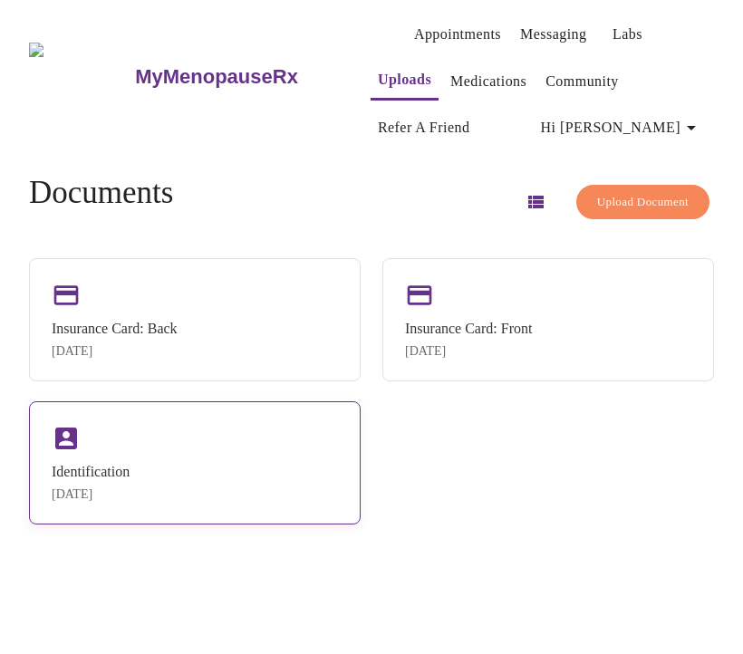
click at [98, 478] on div "Identification" at bounding box center [91, 472] width 78 height 16
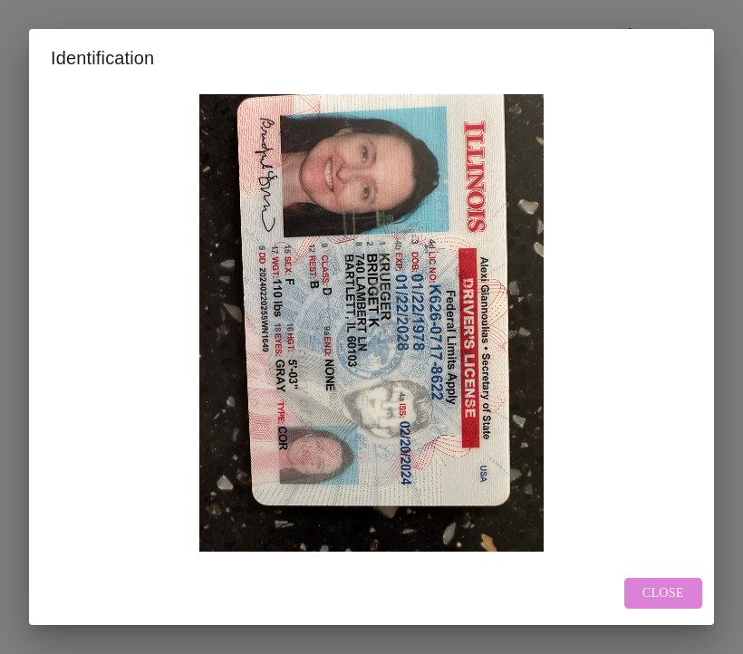
click at [676, 585] on span "Close" at bounding box center [664, 594] width 42 height 23
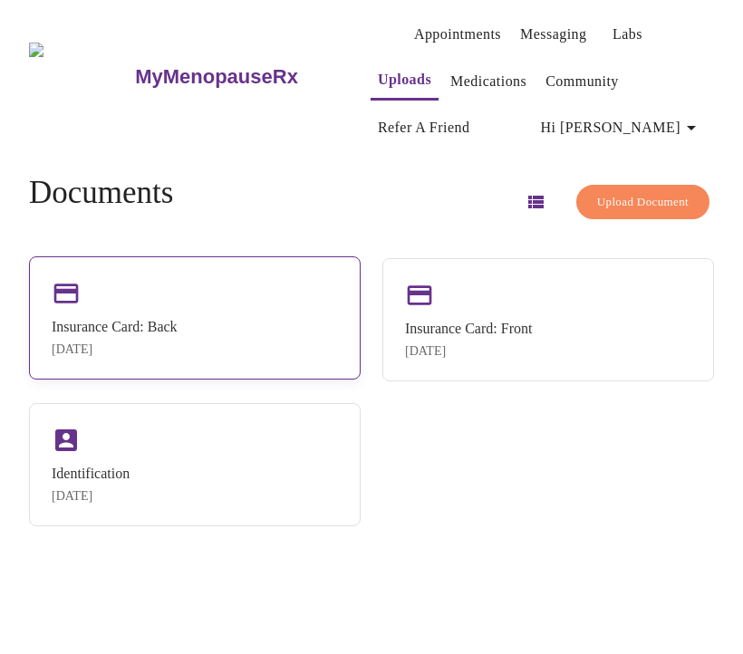
click at [154, 344] on div "Aug 12, 2025" at bounding box center [115, 350] width 126 height 14
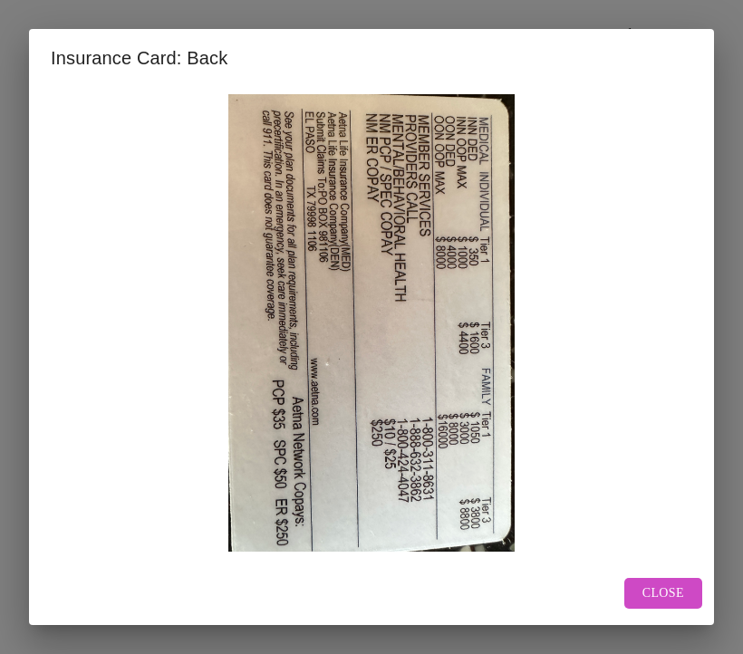
click at [683, 585] on span "Close" at bounding box center [664, 594] width 42 height 23
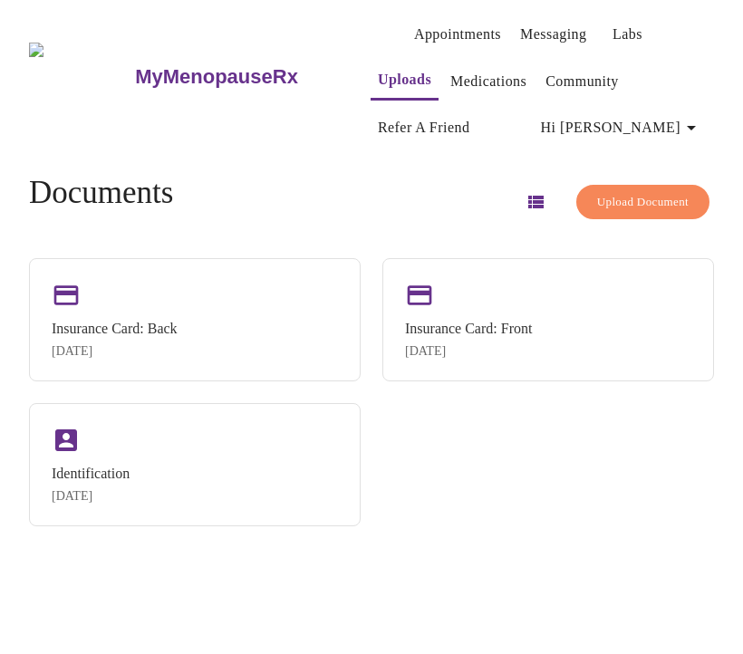
click at [691, 119] on icon "button" at bounding box center [692, 128] width 22 height 22
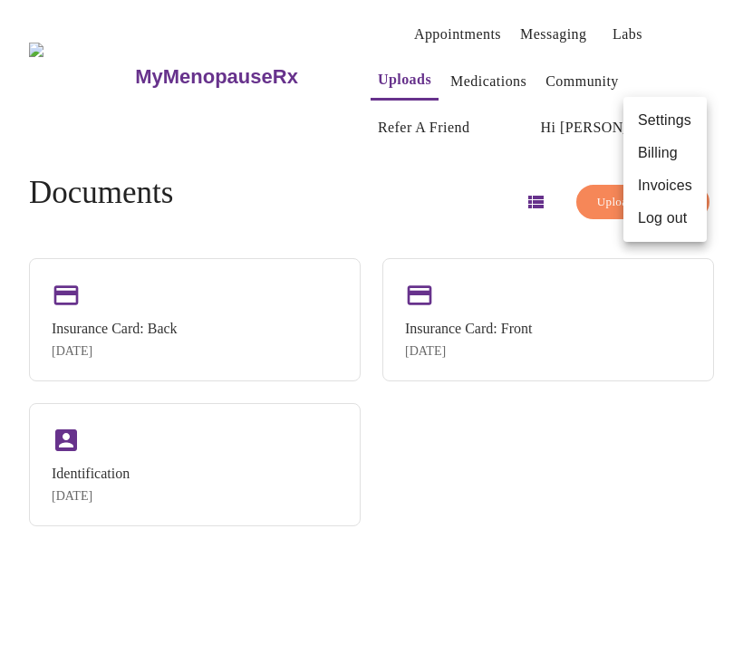
click at [511, 142] on div at bounding box center [371, 327] width 743 height 654
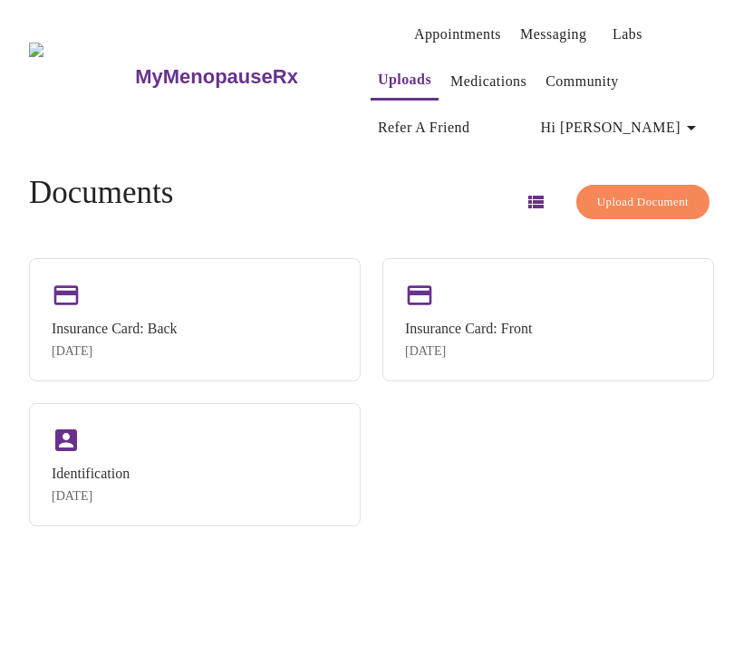
click at [428, 26] on link "Appointments" at bounding box center [457, 34] width 87 height 25
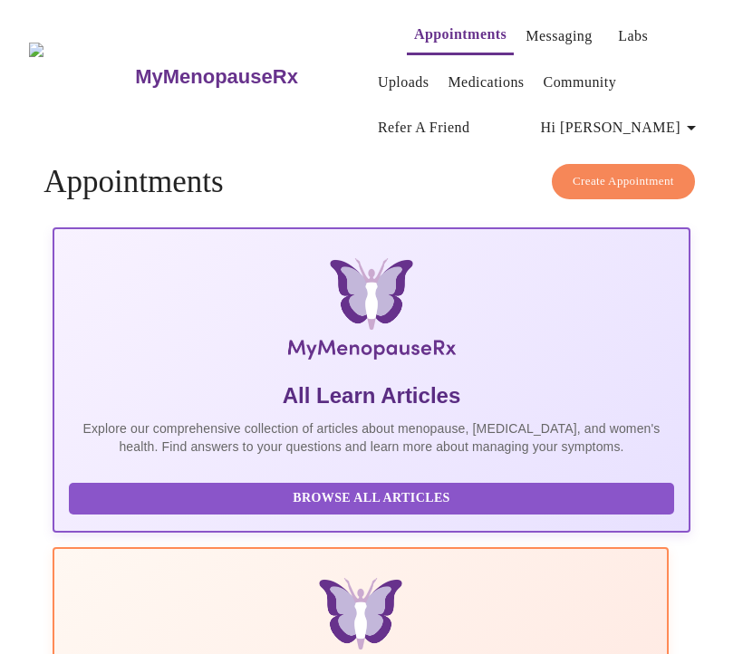
click at [685, 119] on span "Hi [PERSON_NAME]" at bounding box center [621, 127] width 161 height 25
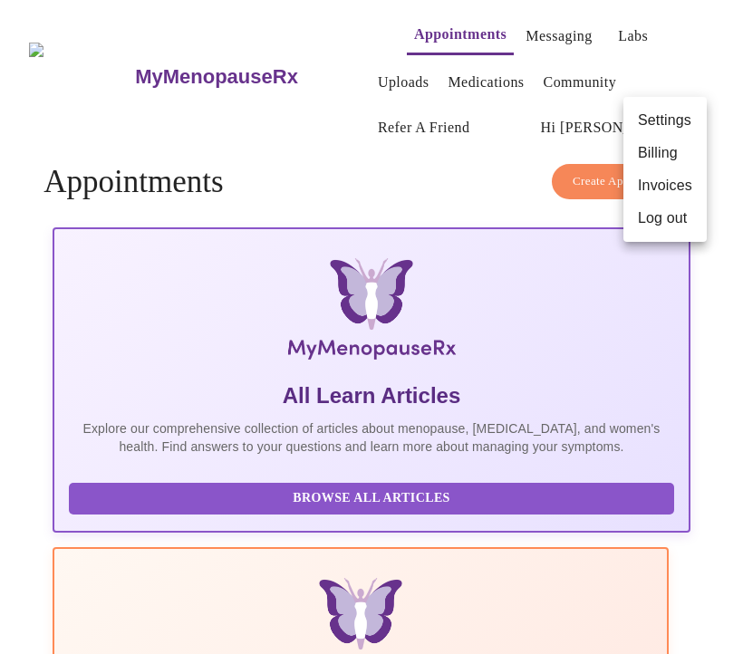
click at [390, 153] on div at bounding box center [371, 327] width 743 height 654
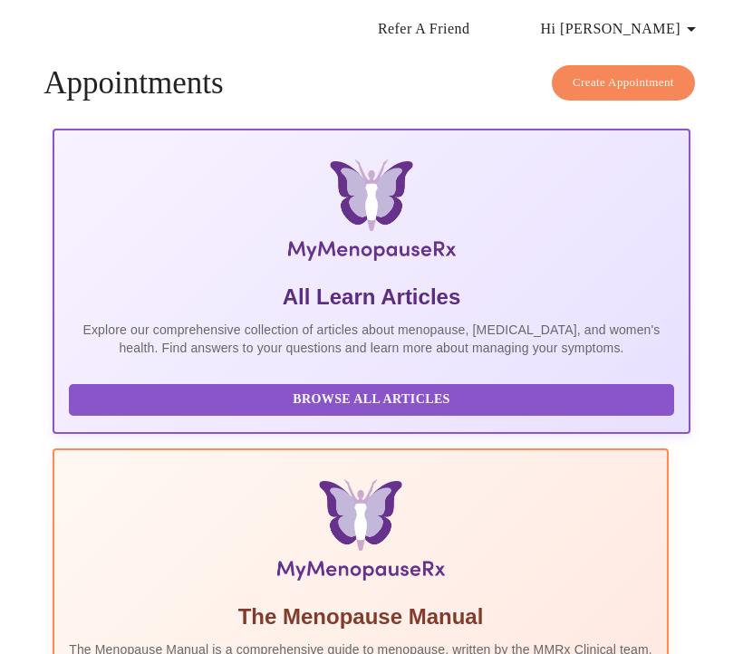
scroll to position [98, 0]
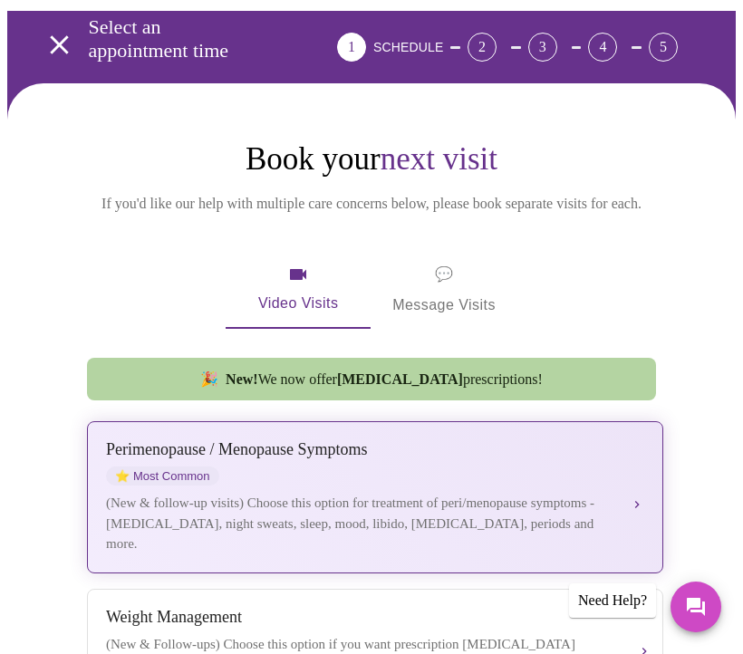
click at [343, 511] on div "(New & follow-up visits) Choose this option for treatment of peri/menopause sym…" at bounding box center [360, 524] width 509 height 62
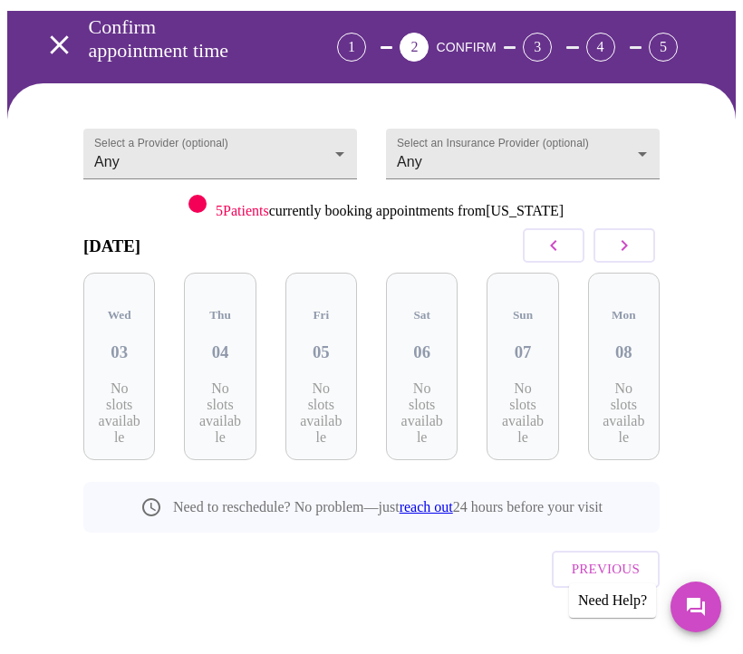
scroll to position [129, 0]
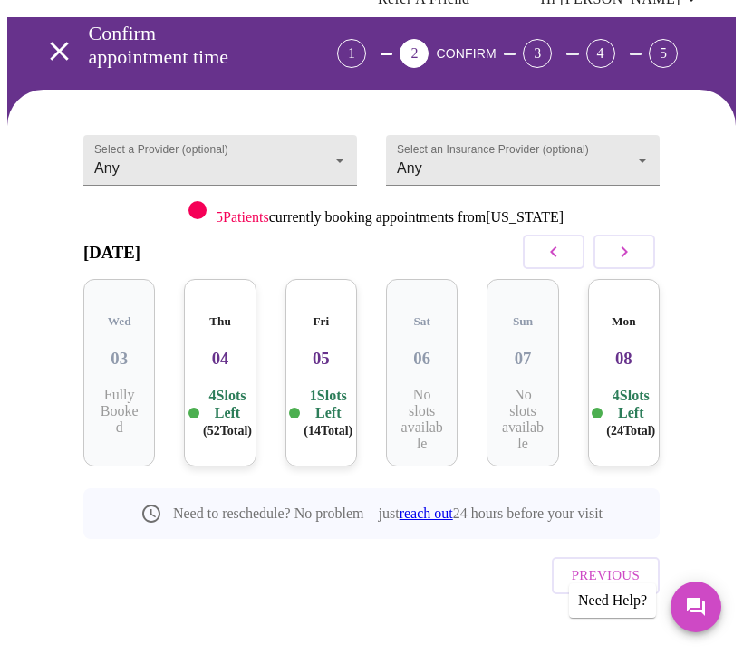
click at [630, 254] on icon "button" at bounding box center [625, 252] width 22 height 22
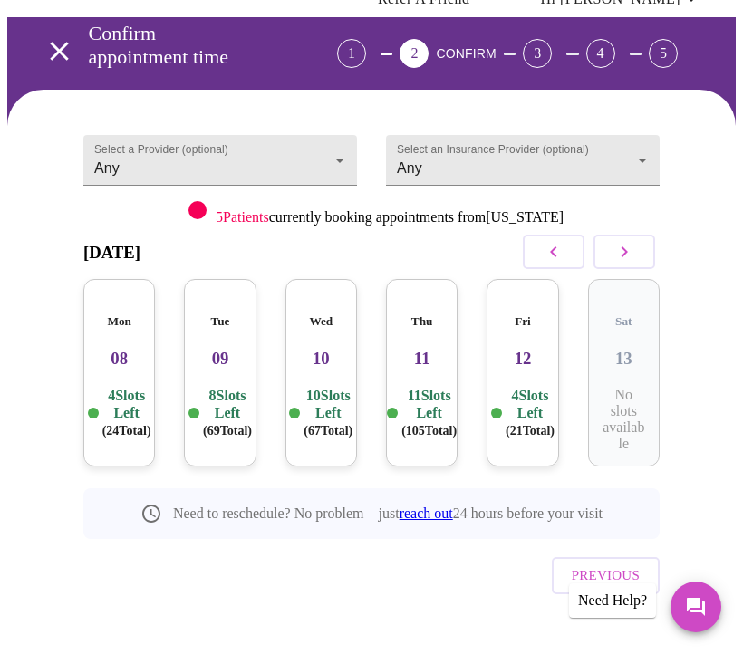
click at [630, 254] on icon "button" at bounding box center [625, 252] width 22 height 22
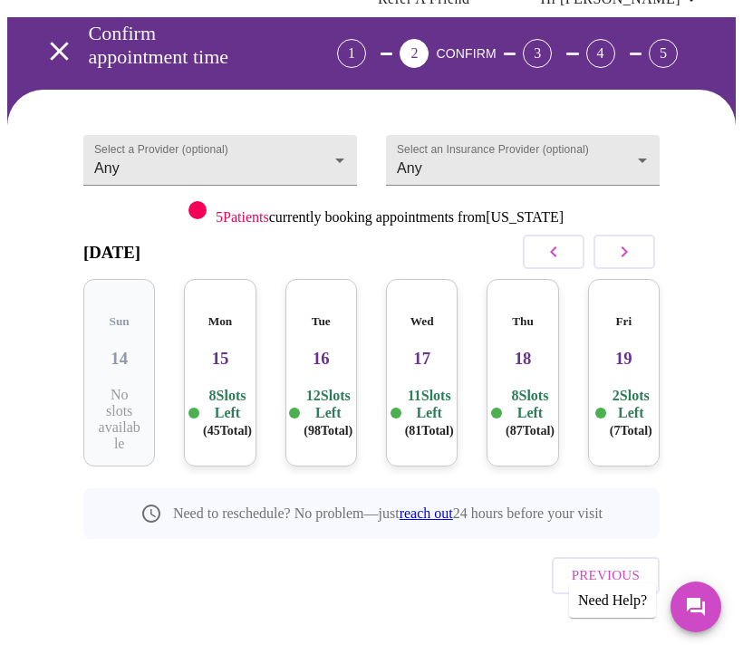
click at [222, 357] on div "Mon 15 8 Slots Left ( 45 Total)" at bounding box center [220, 373] width 72 height 188
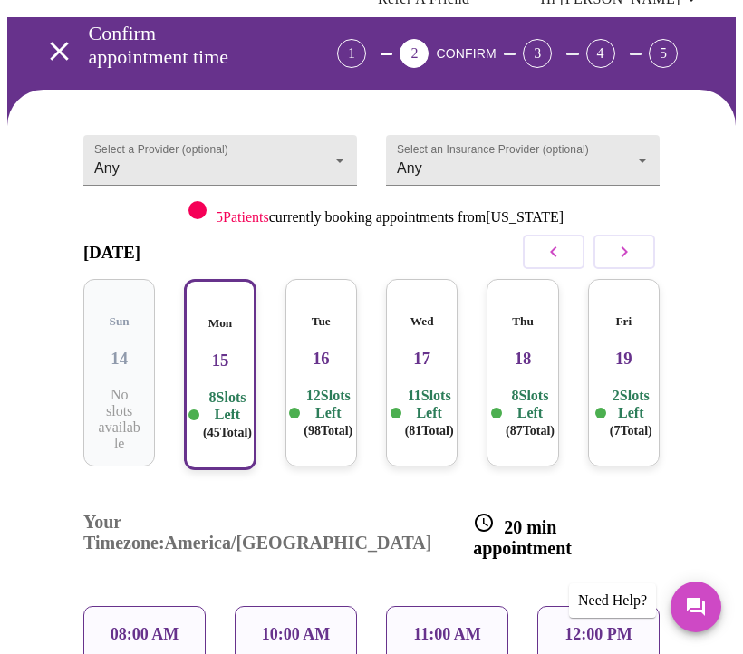
click at [602, 625] on p "12:00 PM" at bounding box center [598, 634] width 67 height 19
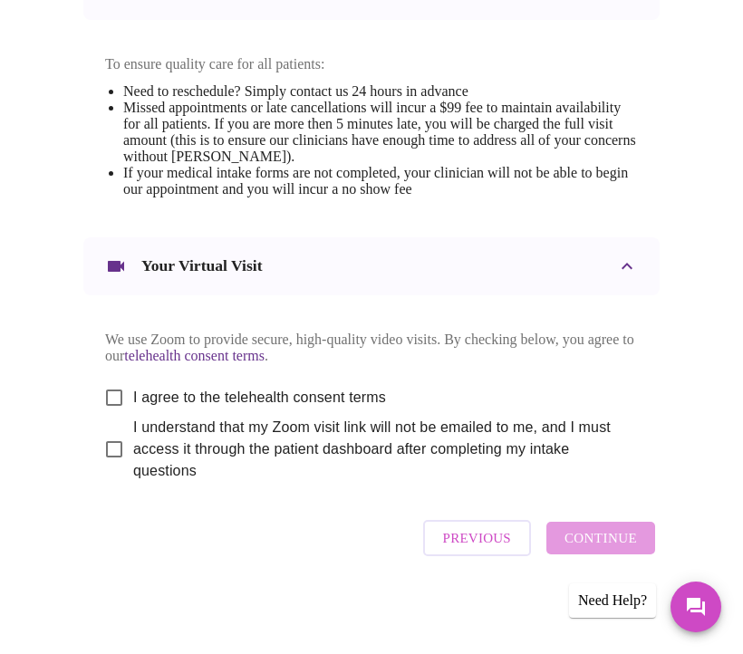
scroll to position [985, 0]
click at [108, 389] on input "I agree to the telehealth consent terms" at bounding box center [114, 398] width 38 height 38
checkbox input "true"
click at [103, 454] on input "I understand that my Zoom visit link will not be emailed to me, and I must acce…" at bounding box center [114, 449] width 38 height 38
checkbox input "true"
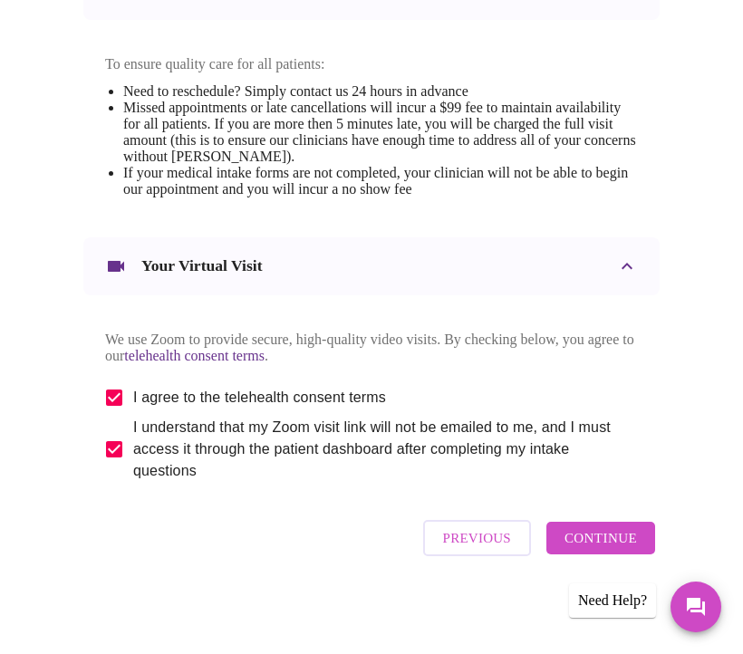
click at [621, 543] on span "Continue" at bounding box center [601, 539] width 72 height 24
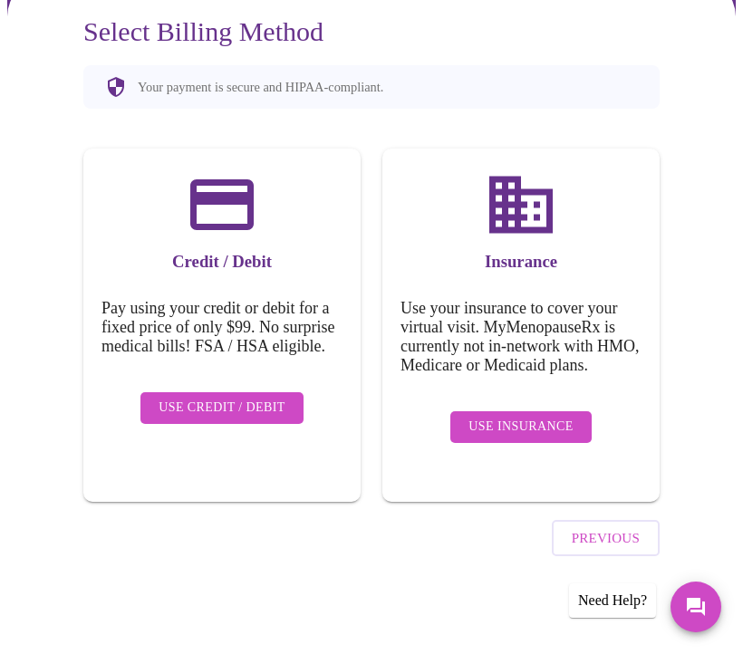
scroll to position [188, 0]
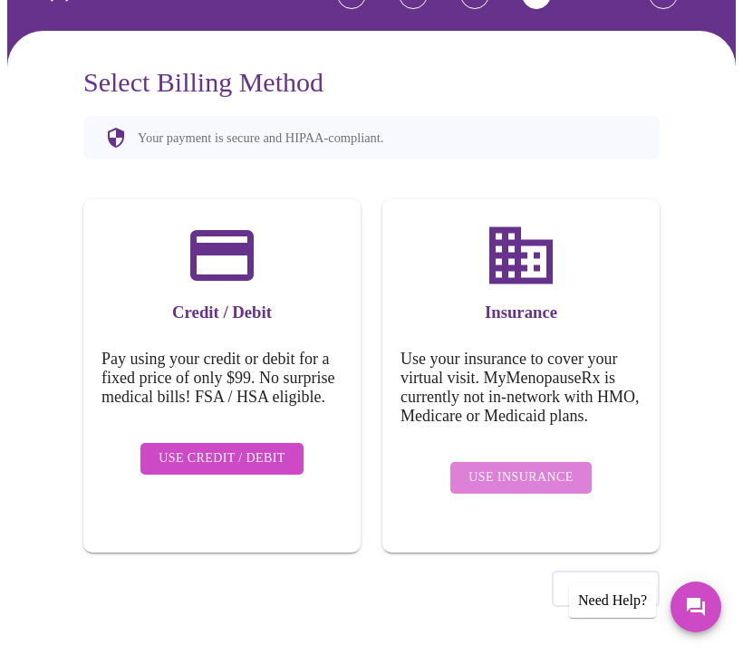
click at [536, 482] on span "Use Insurance" at bounding box center [521, 478] width 104 height 23
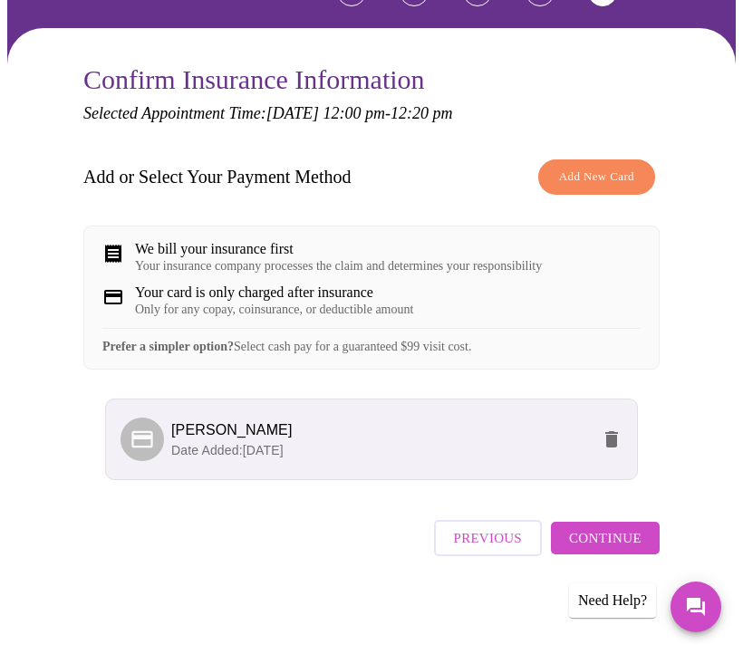
scroll to position [205, 0]
click at [589, 546] on span "Continue" at bounding box center [605, 539] width 72 height 24
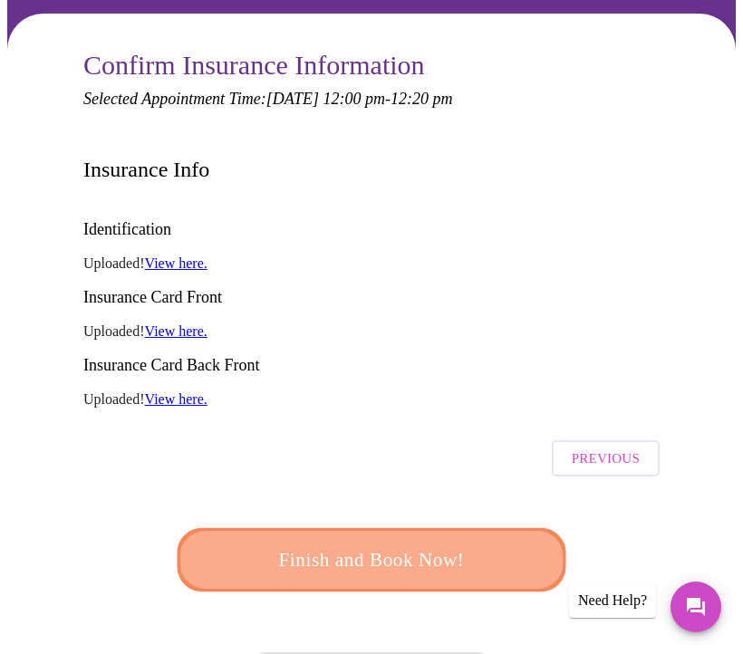
click at [402, 544] on span "Finish and Book Now!" at bounding box center [371, 561] width 335 height 34
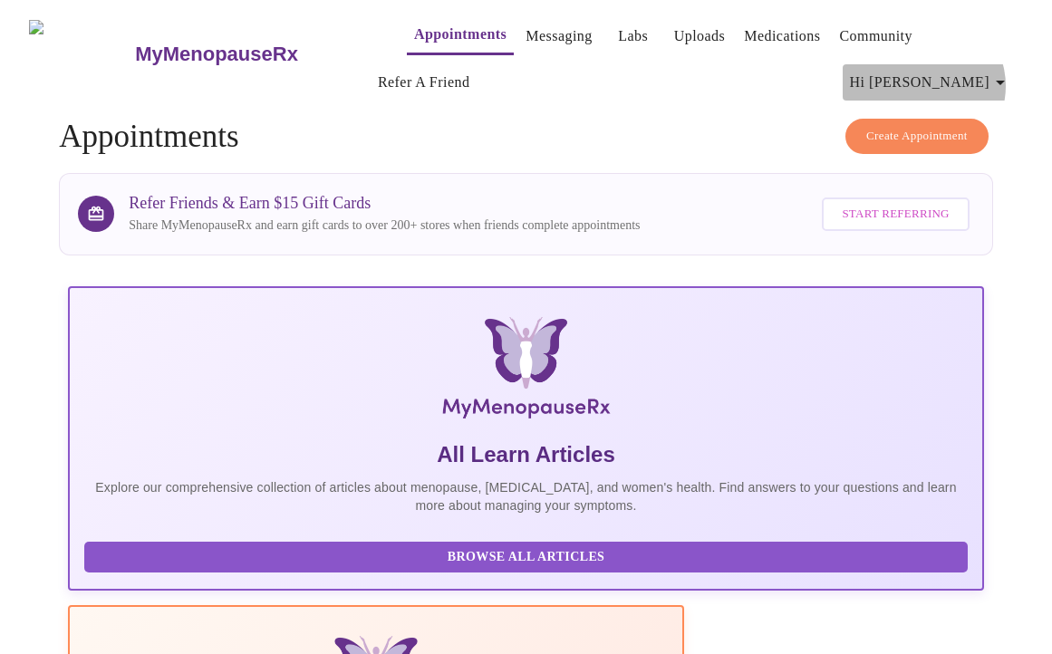
click at [742, 79] on icon "button" at bounding box center [1001, 83] width 22 height 22
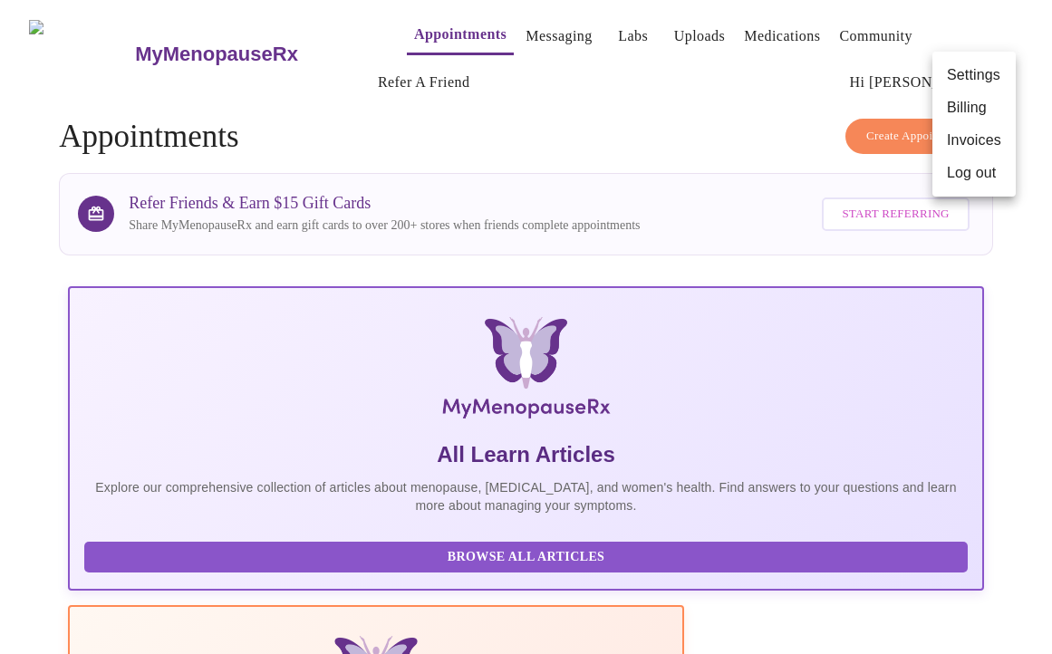
click at [731, 163] on div at bounding box center [526, 327] width 1052 height 654
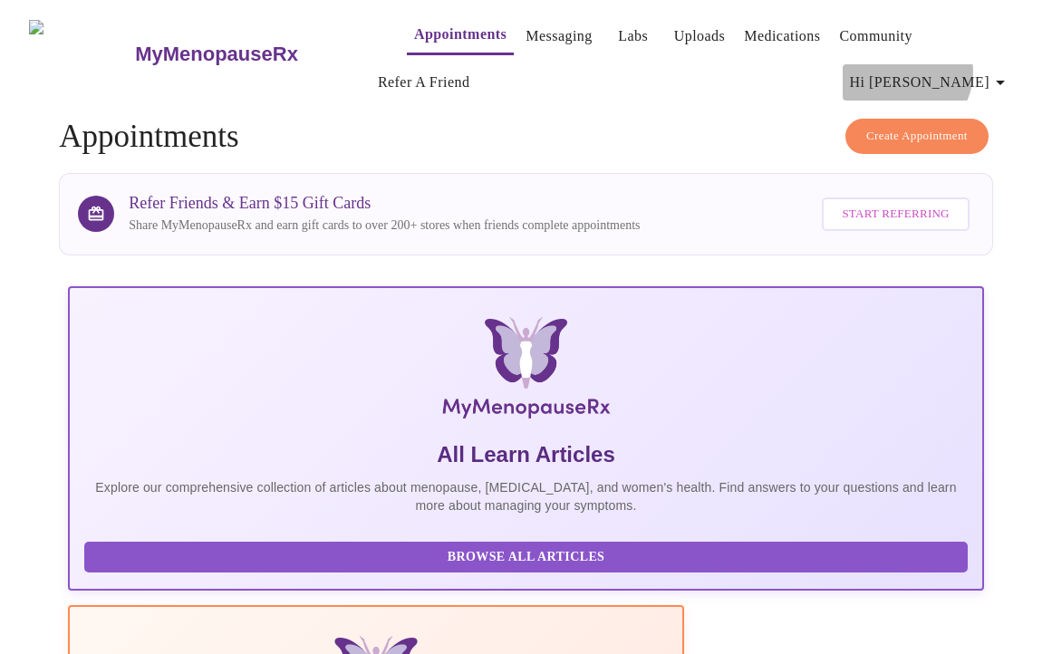
click at [742, 70] on span "Hi [PERSON_NAME]" at bounding box center [930, 82] width 161 height 25
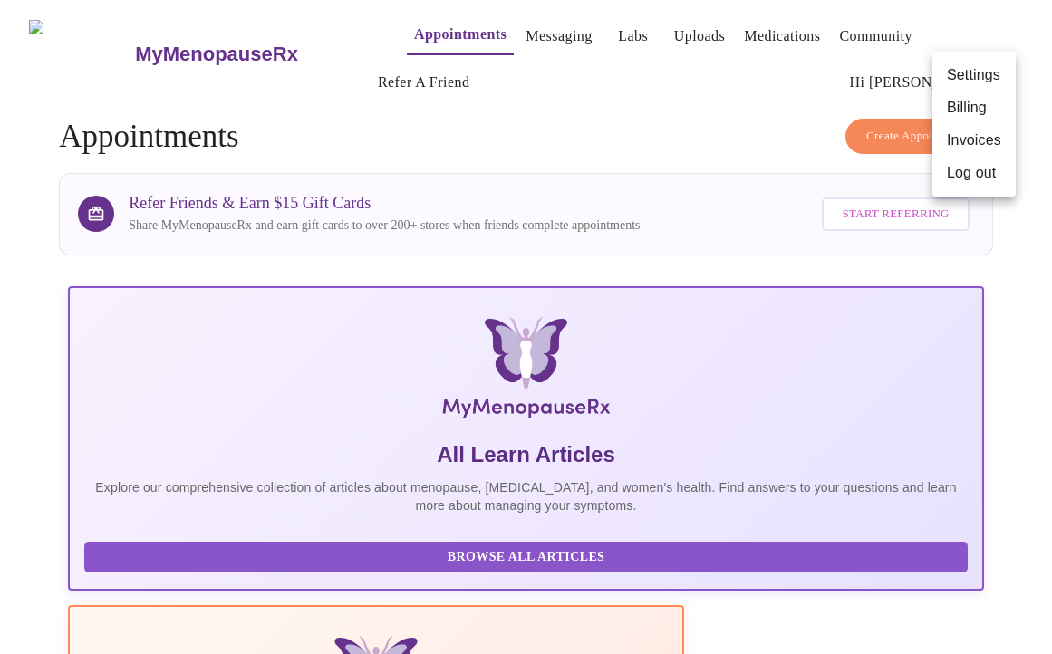
click at [742, 177] on li "Log out" at bounding box center [974, 173] width 83 height 33
